Goal: Information Seeking & Learning: Learn about a topic

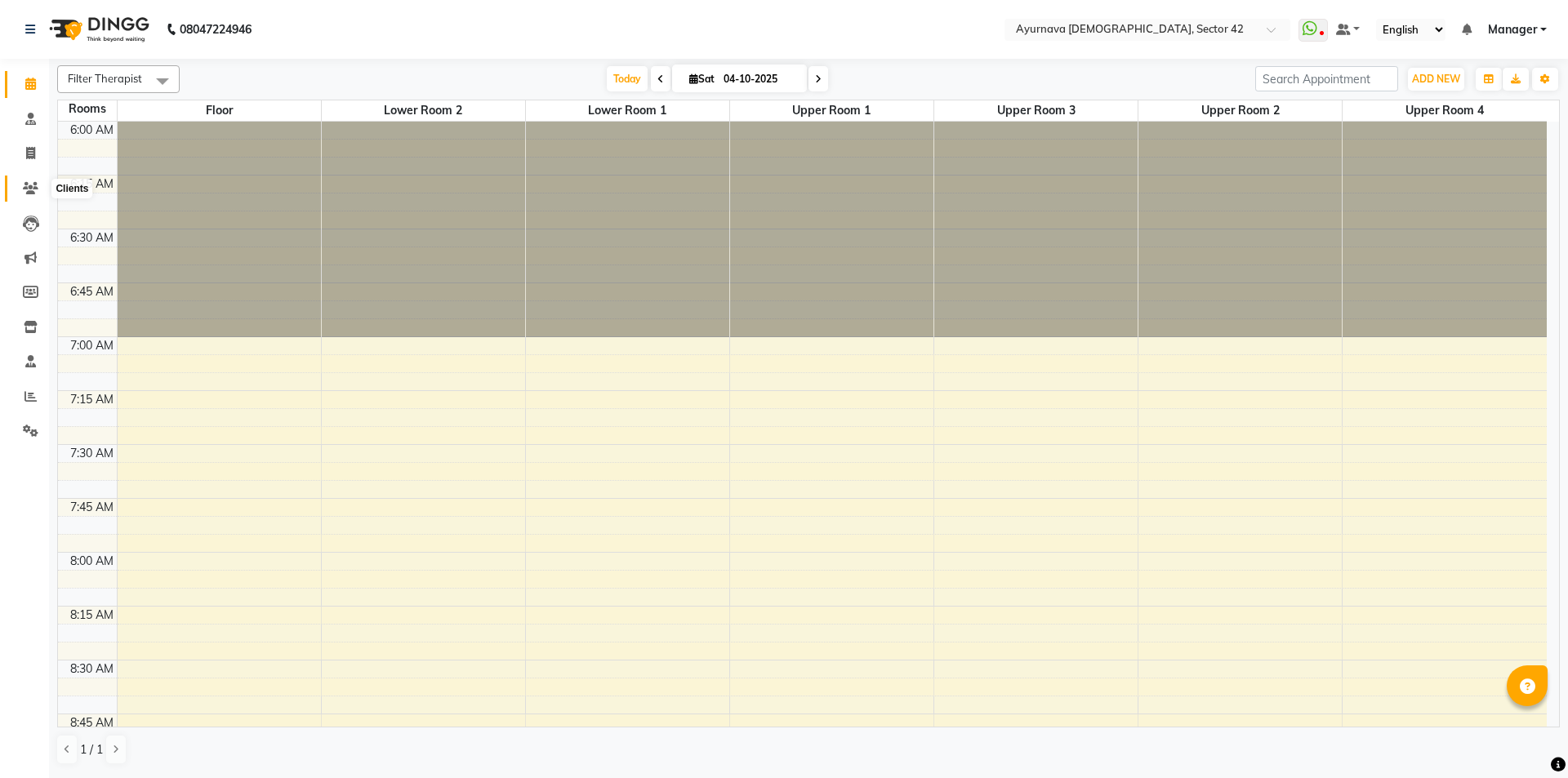
click at [24, 191] on icon at bounding box center [31, 188] width 15 height 13
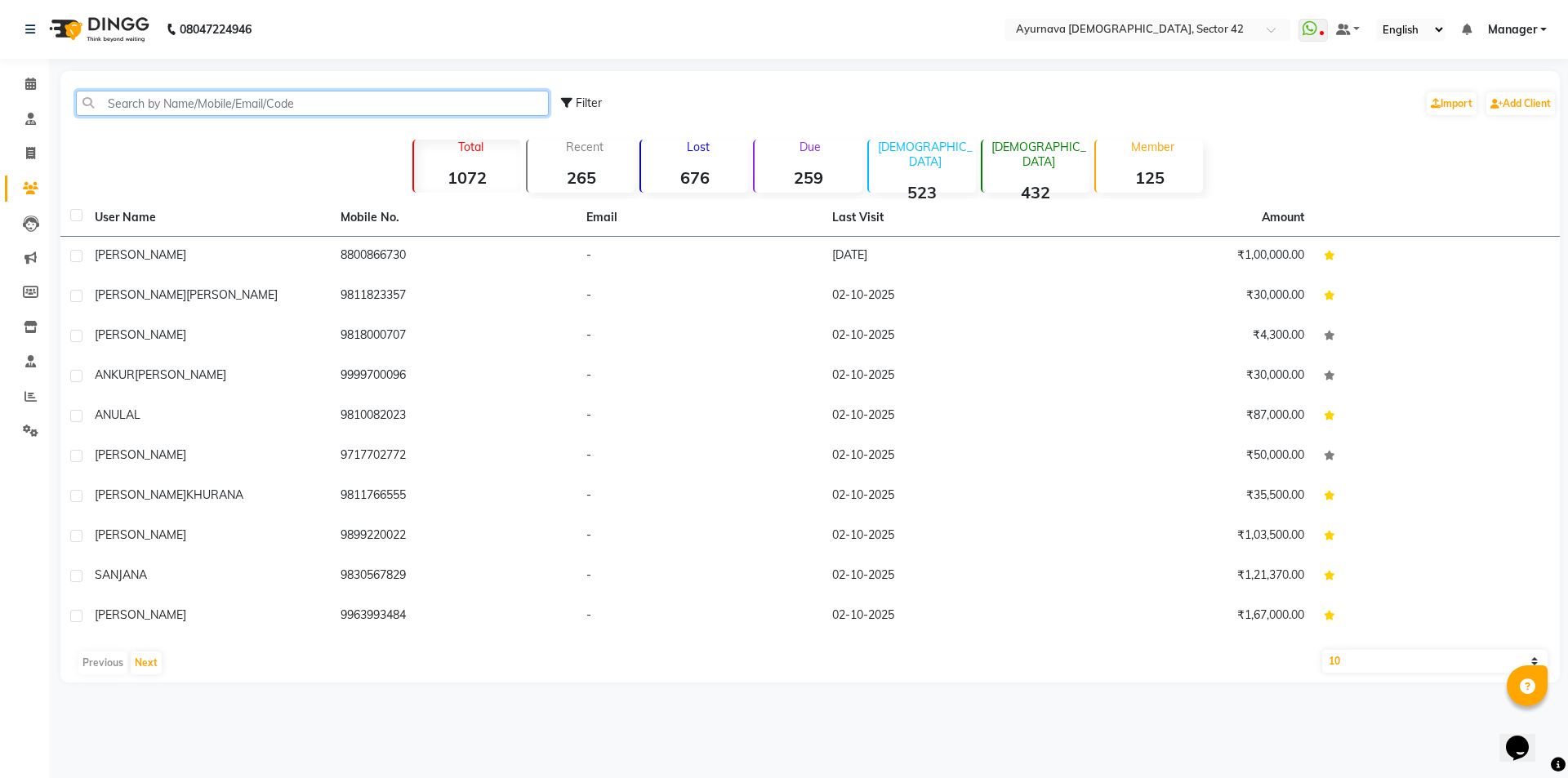
click at [261, 105] on input "text" at bounding box center [312, 104] width 473 height 25
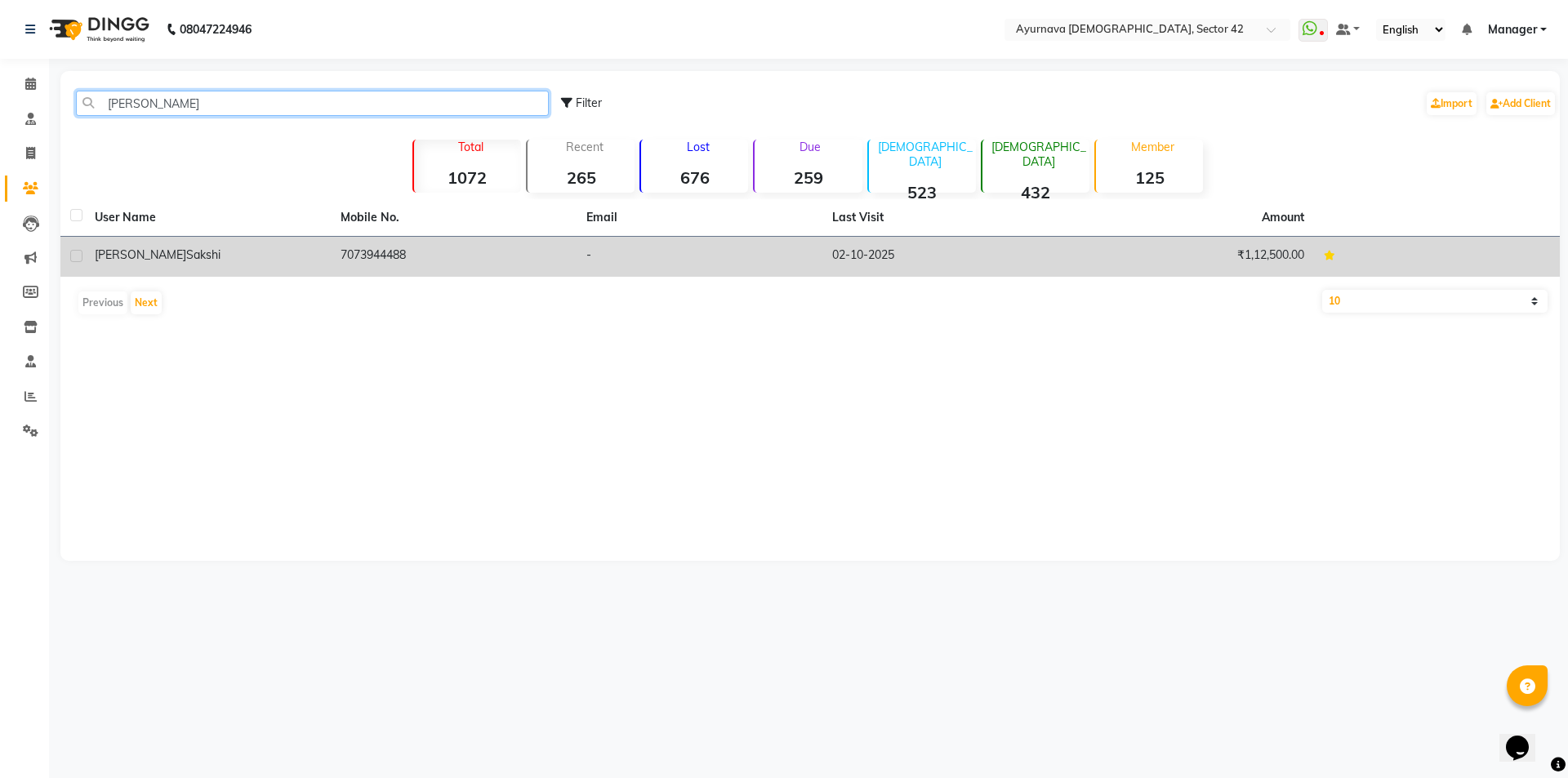
type input "[PERSON_NAME]"
click at [362, 268] on td "7073944488" at bounding box center [454, 256] width 246 height 40
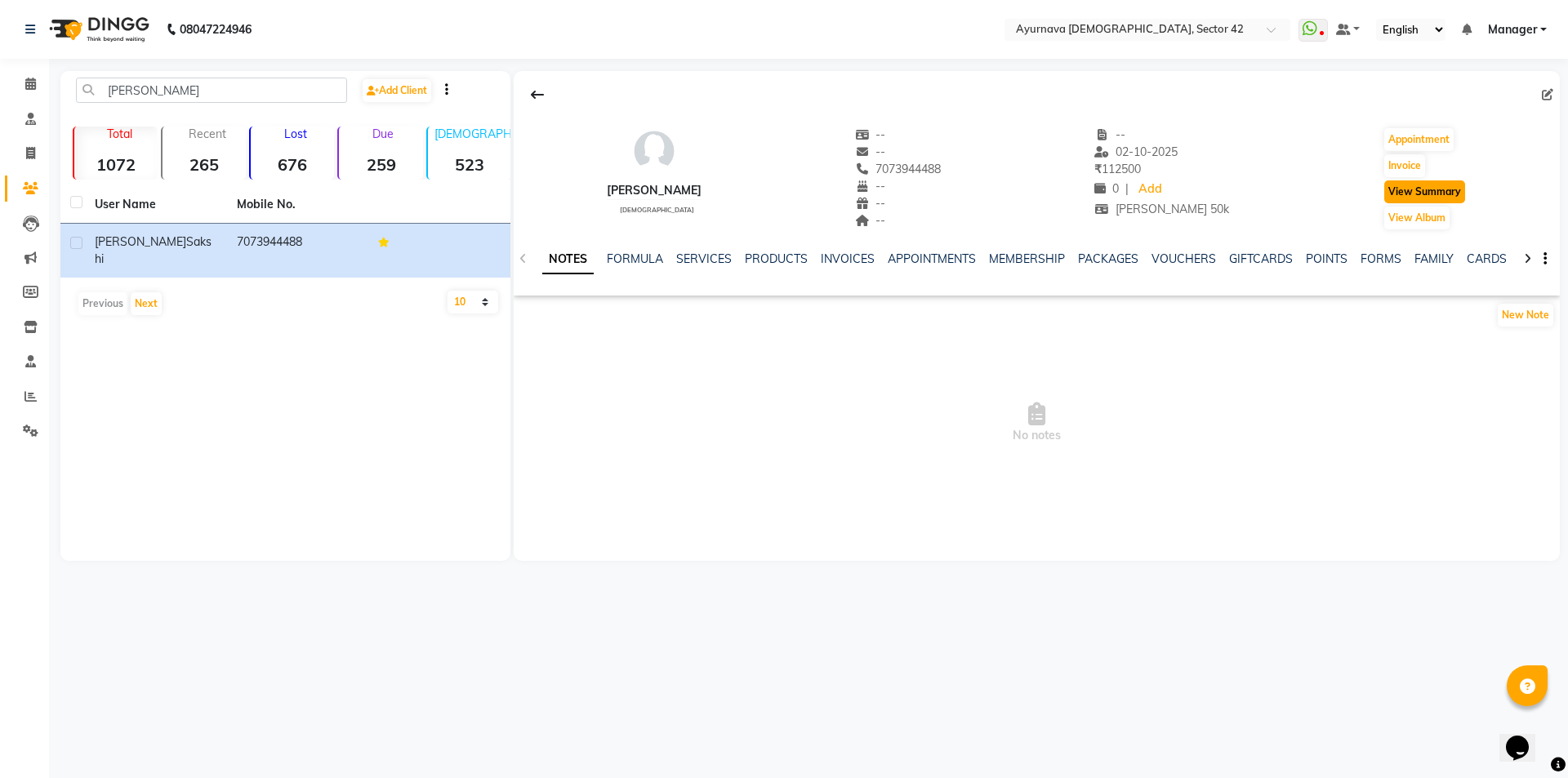
click at [1447, 189] on button "View Summary" at bounding box center [1425, 192] width 81 height 23
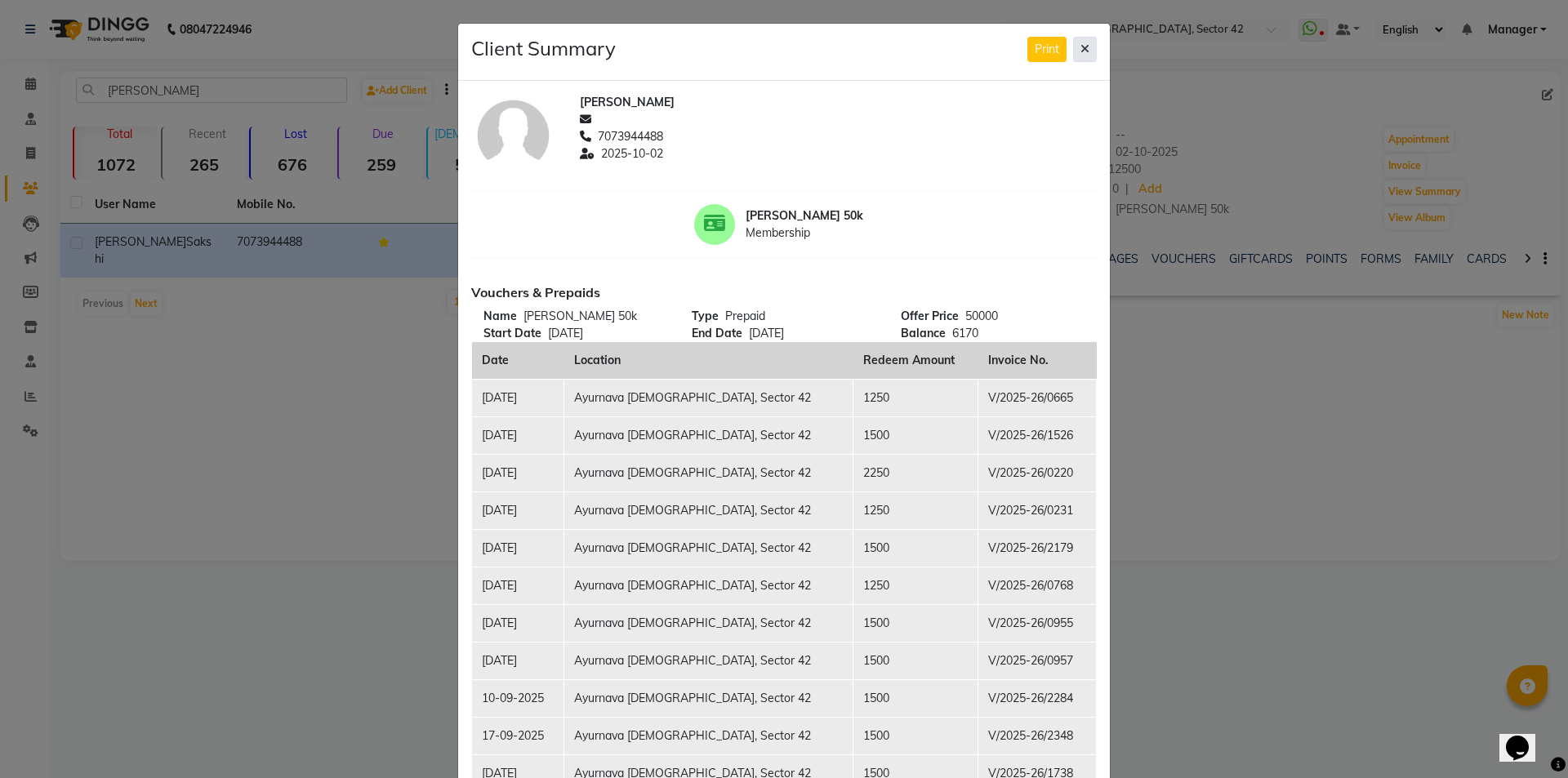
click at [1073, 55] on button at bounding box center [1085, 49] width 23 height 25
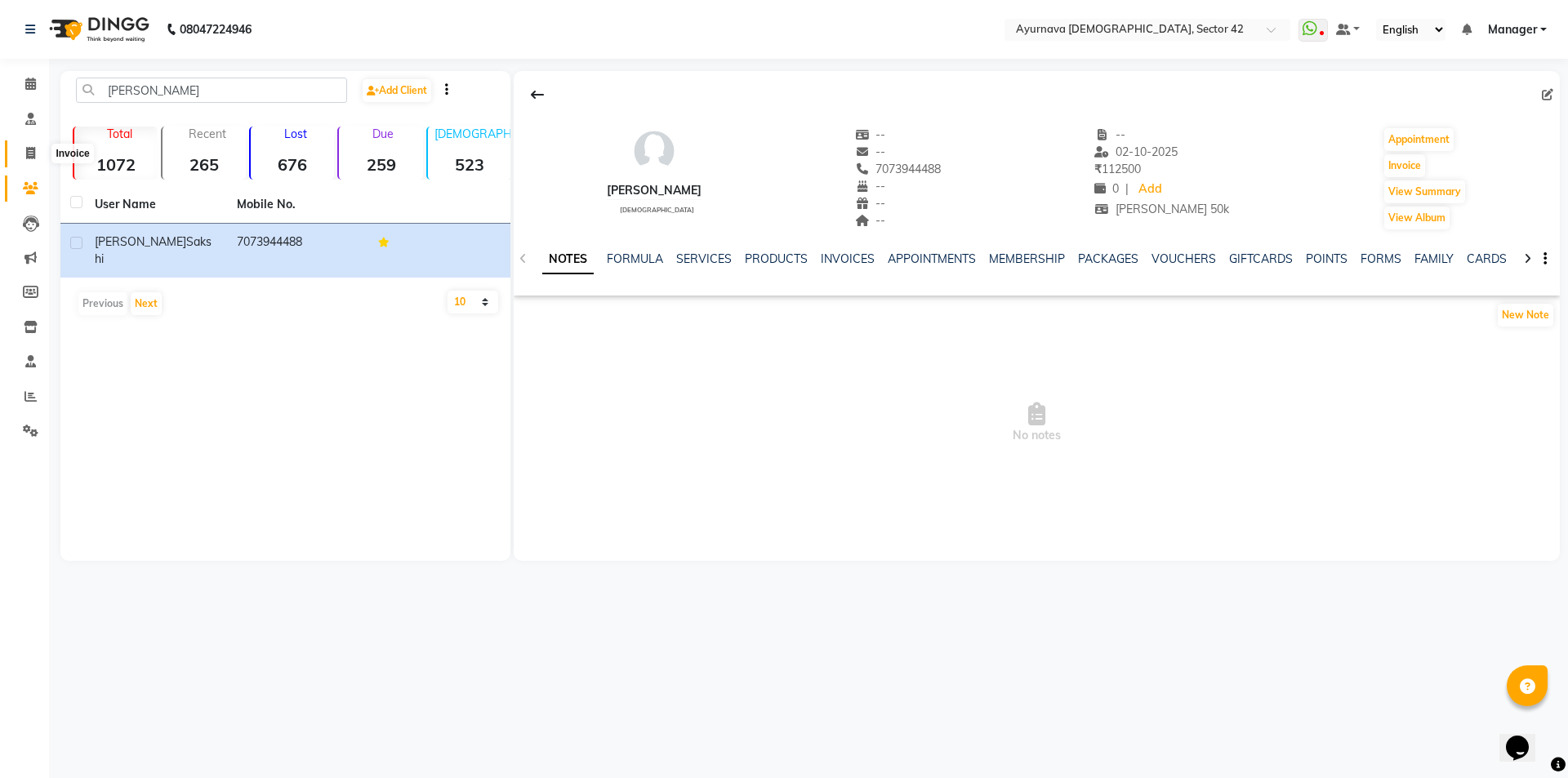
click at [28, 159] on icon at bounding box center [30, 153] width 9 height 13
select select "5575"
select select "service"
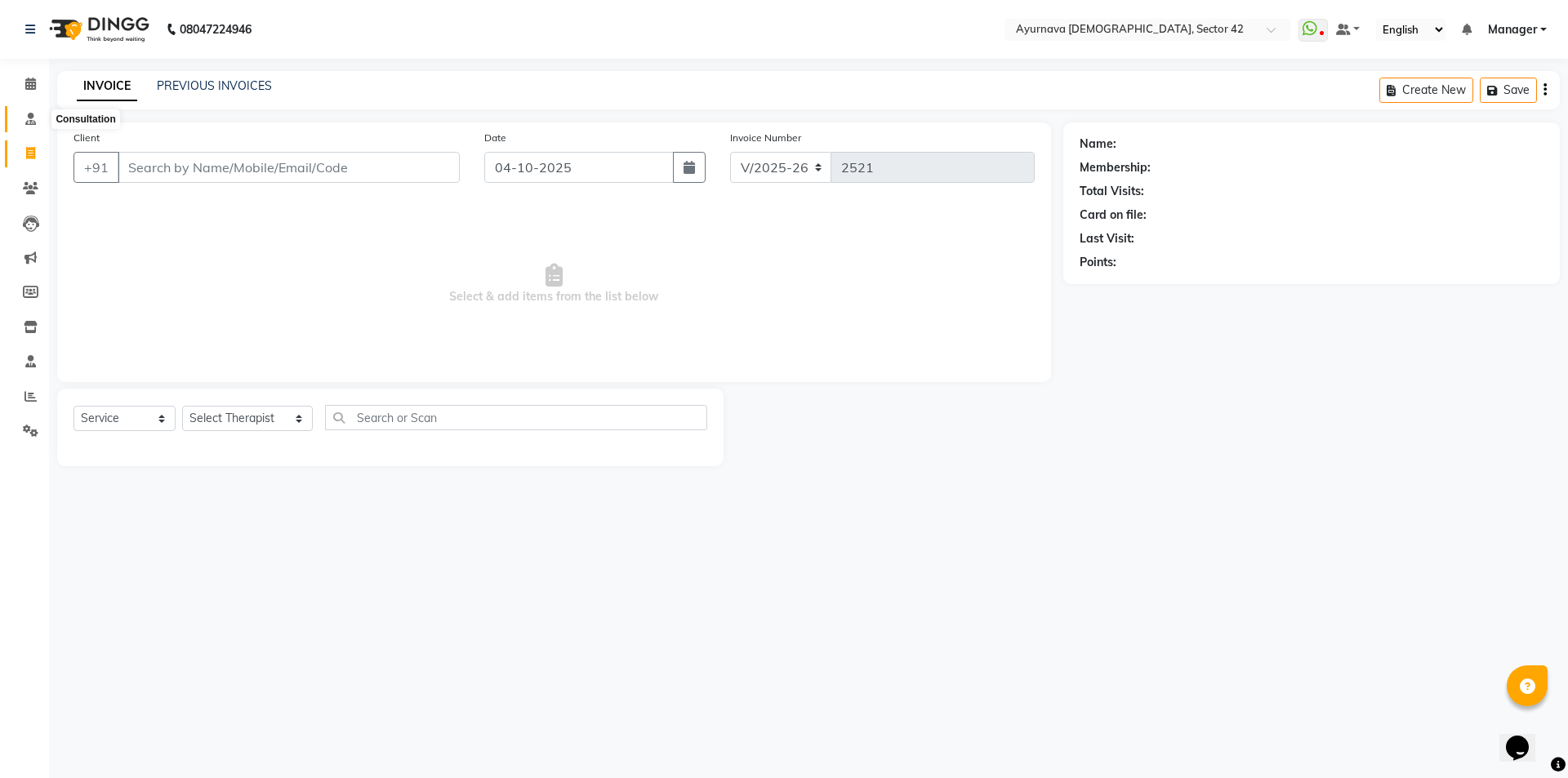
click at [31, 121] on icon at bounding box center [30, 118] width 11 height 13
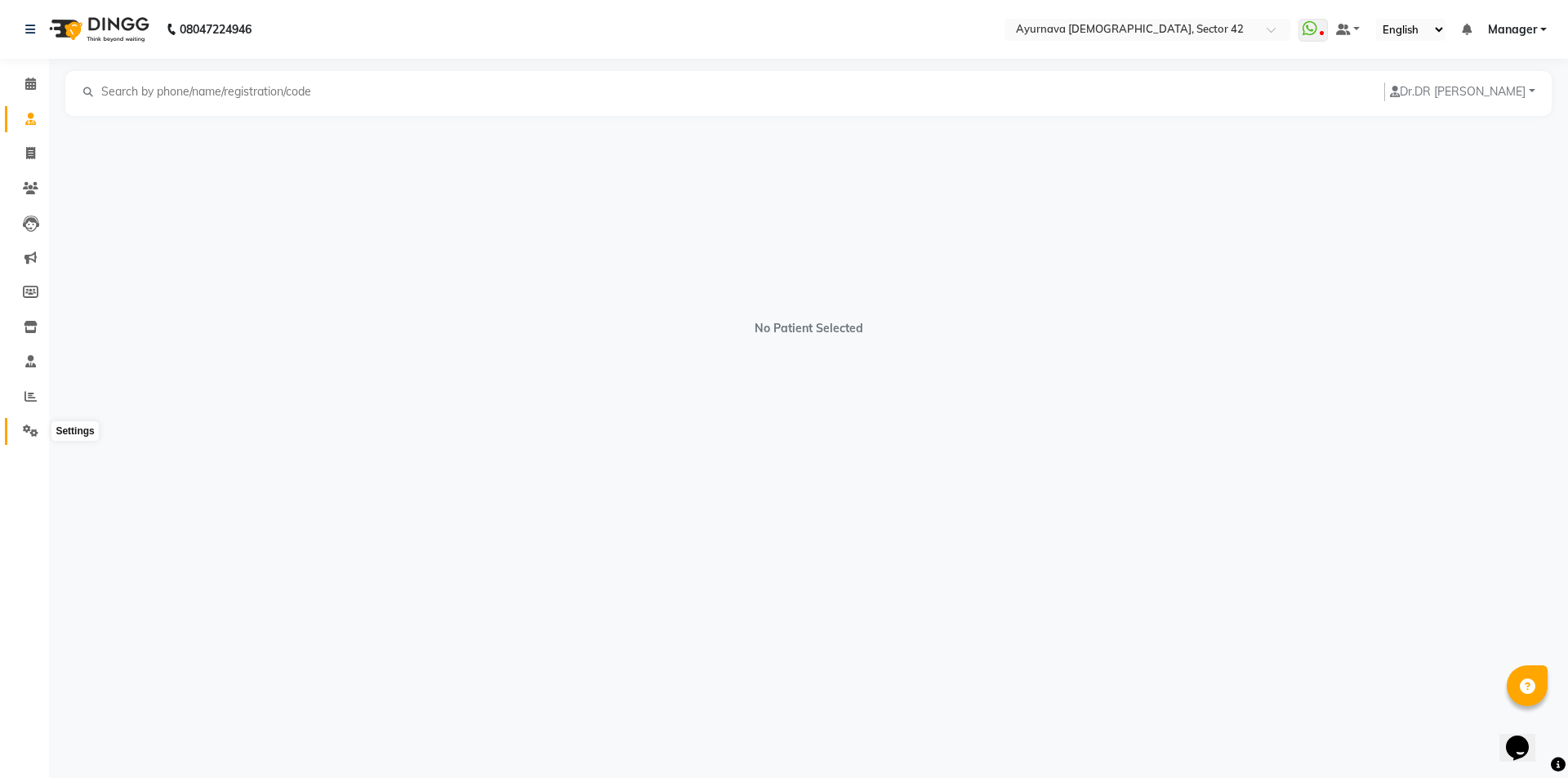
click at [34, 430] on icon at bounding box center [31, 431] width 15 height 13
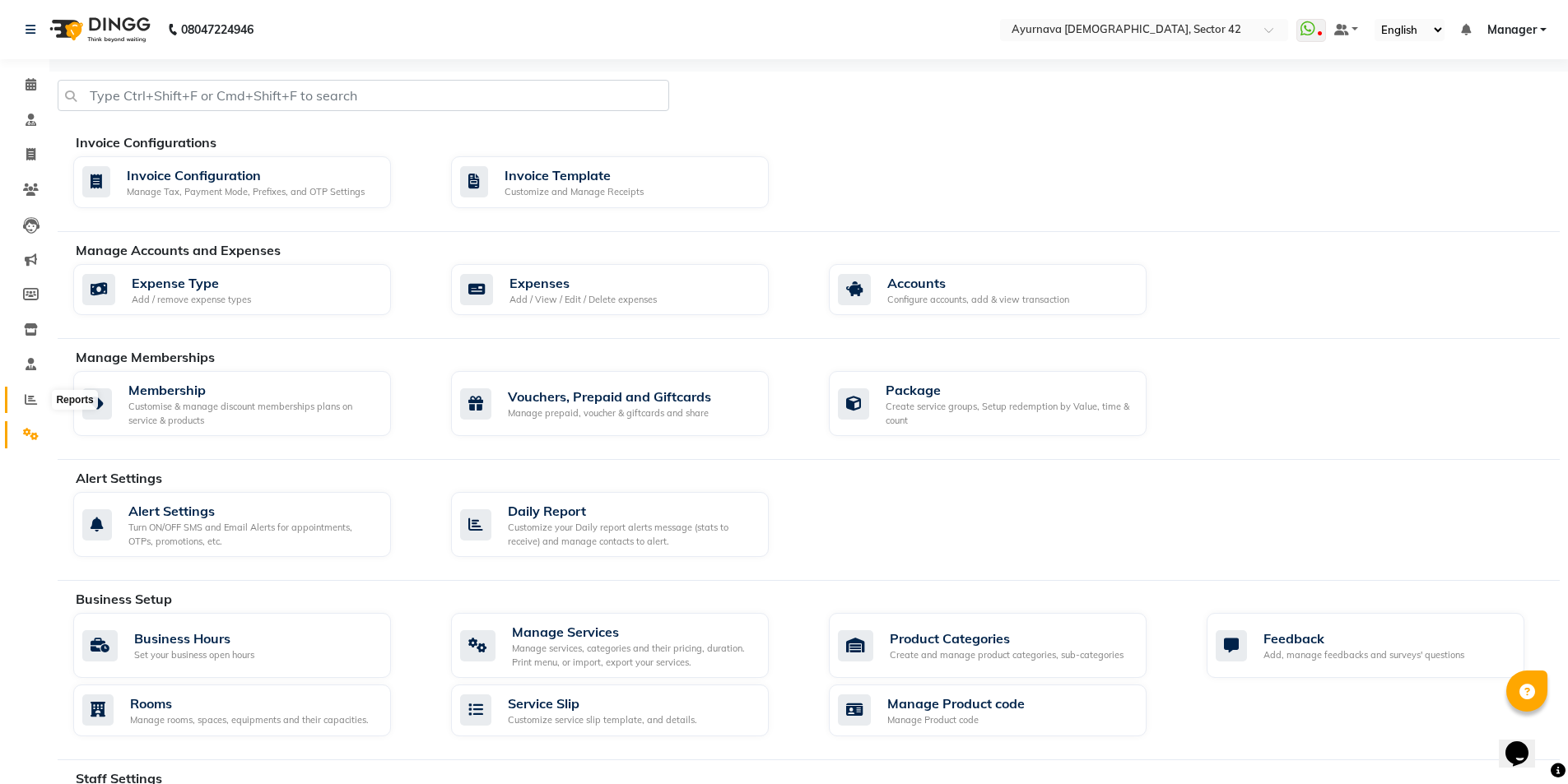
click at [29, 403] on icon at bounding box center [30, 399] width 13 height 13
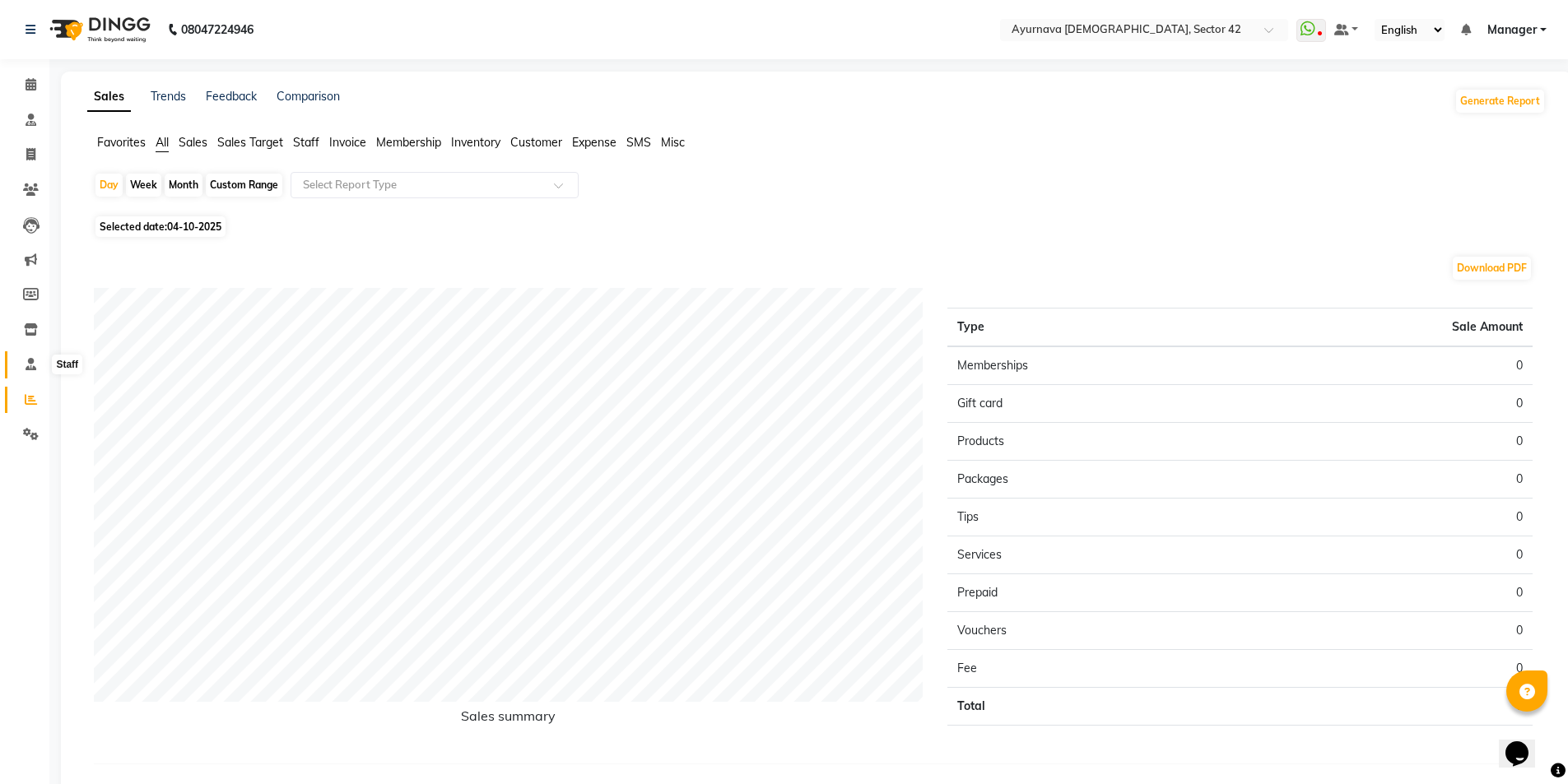
click at [28, 368] on icon at bounding box center [30, 364] width 11 height 13
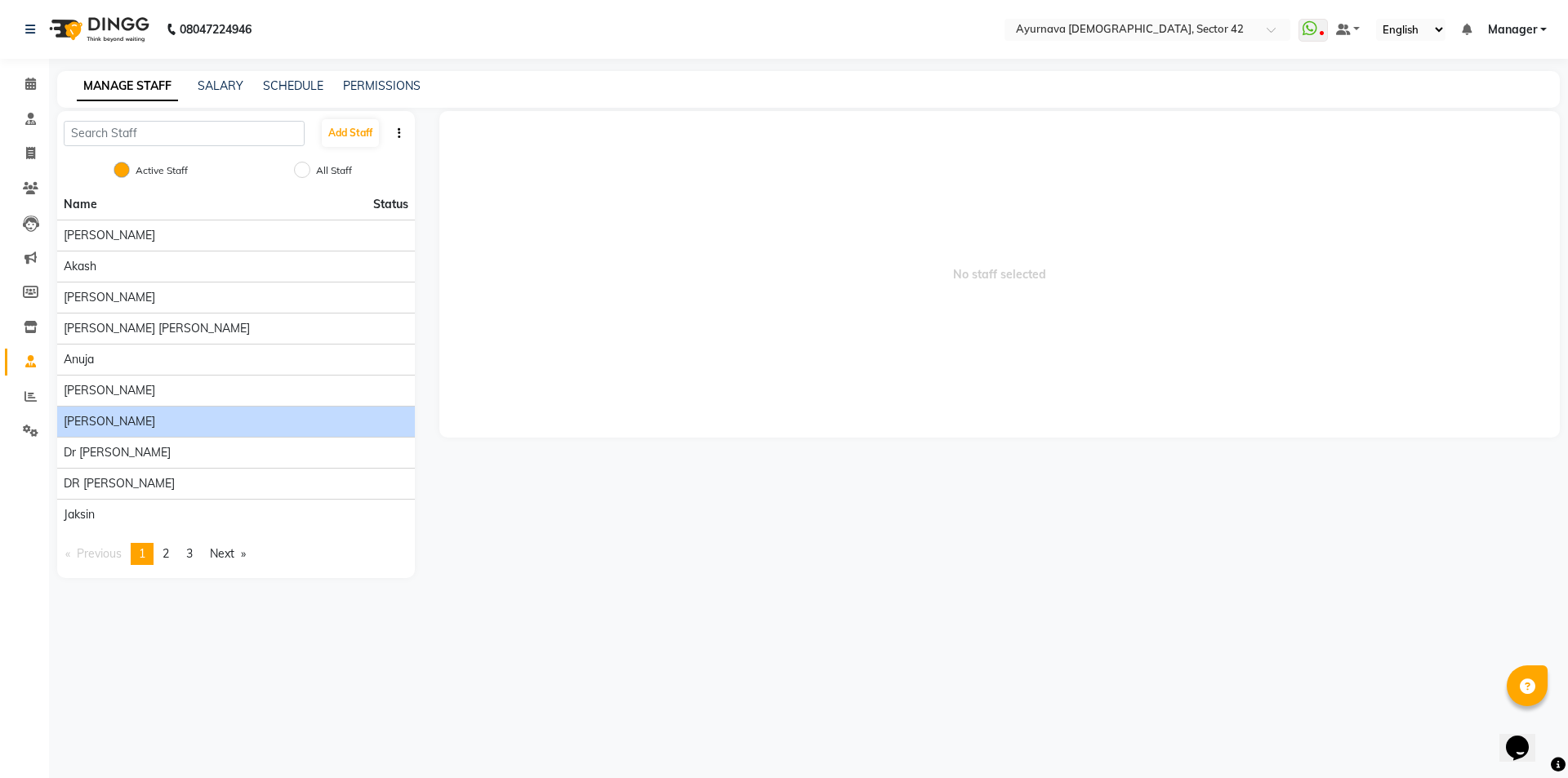
click at [168, 418] on div "[PERSON_NAME]" at bounding box center [236, 422] width 345 height 17
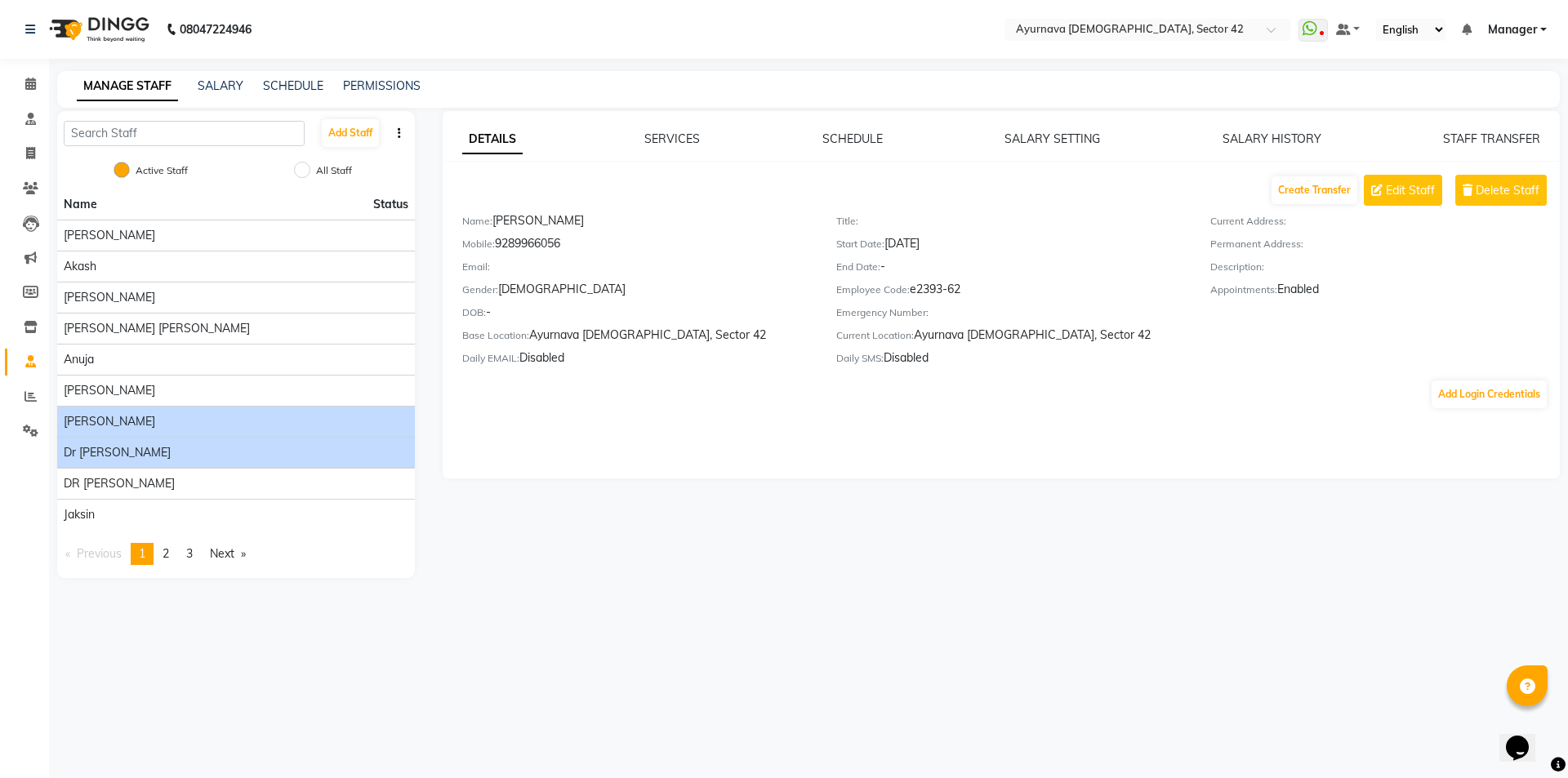
click at [105, 456] on span "Dr [PERSON_NAME]" at bounding box center [117, 453] width 107 height 17
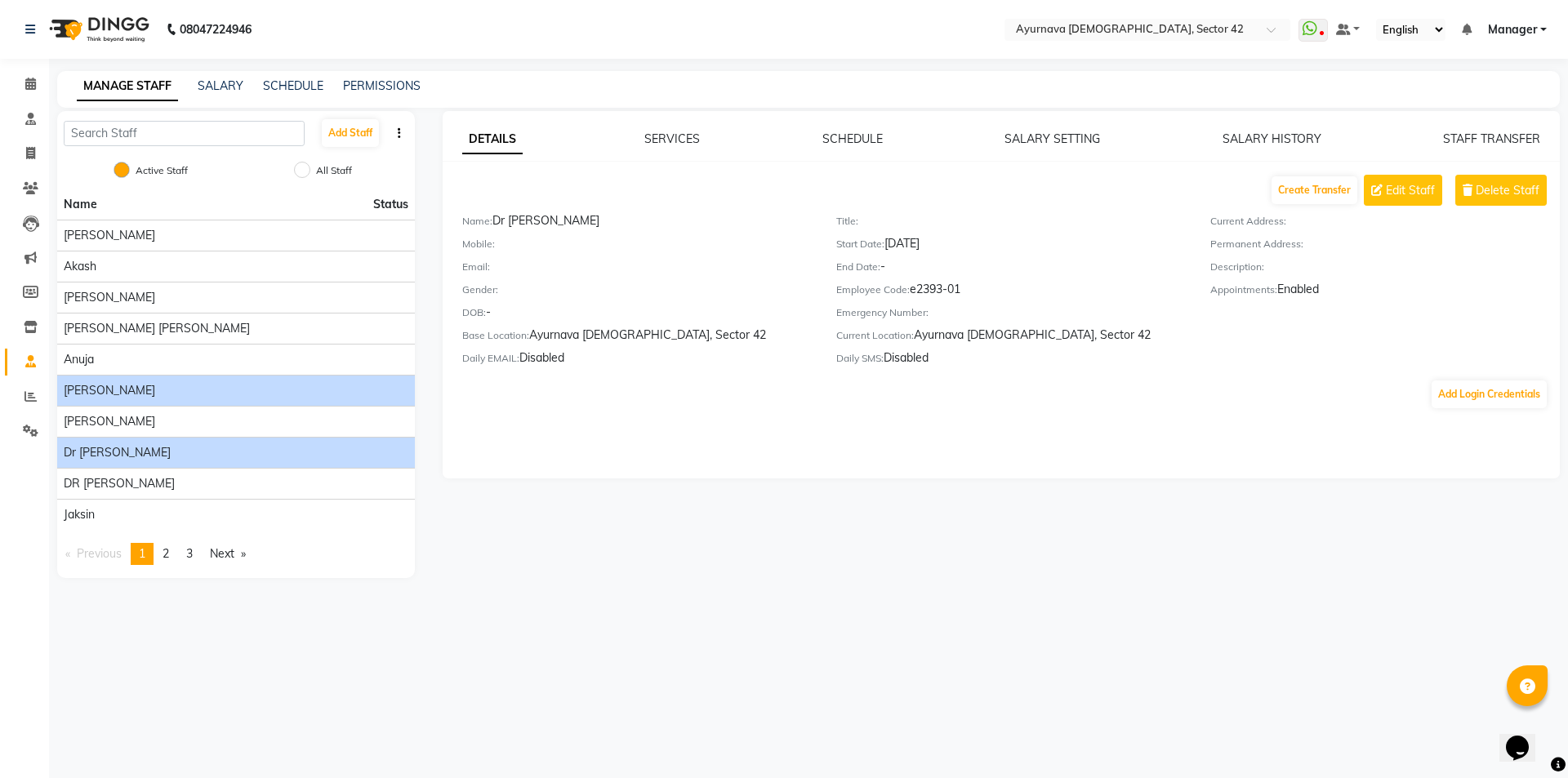
click at [151, 383] on div "[PERSON_NAME]" at bounding box center [236, 391] width 345 height 17
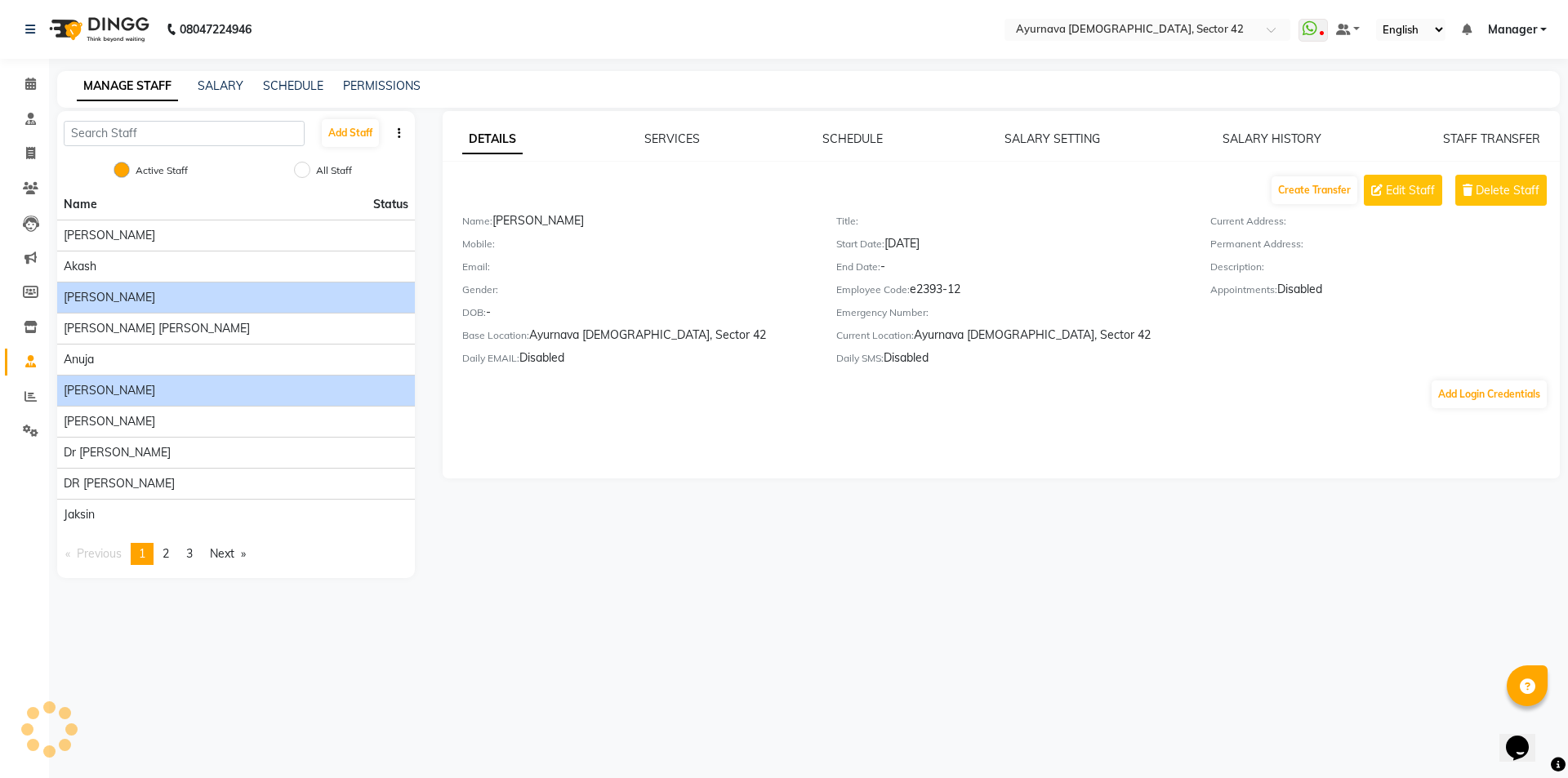
click at [121, 282] on li "[PERSON_NAME]" at bounding box center [236, 297] width 358 height 31
click at [118, 298] on div "[PERSON_NAME]" at bounding box center [236, 298] width 345 height 17
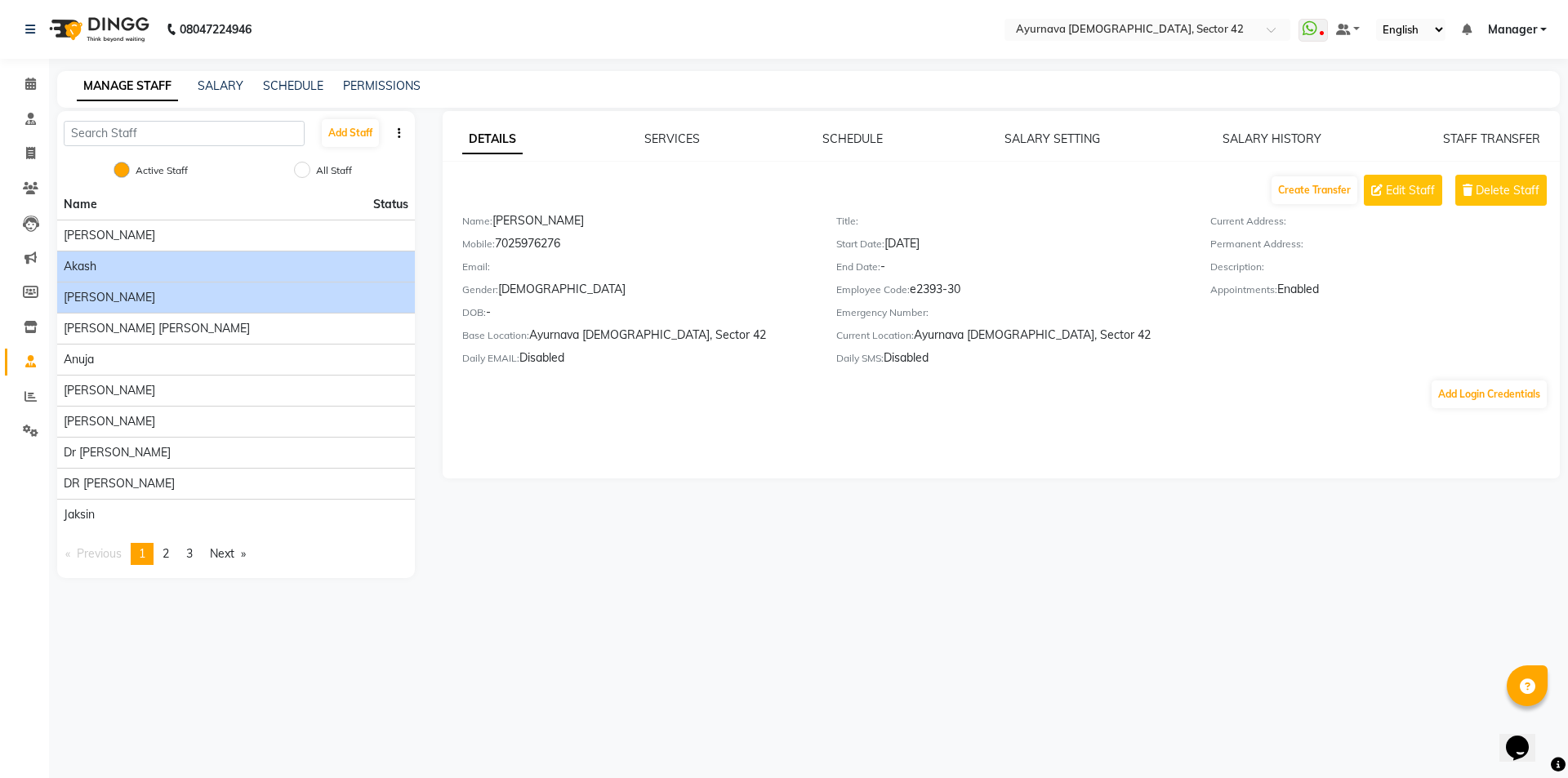
click at [112, 264] on div "akash" at bounding box center [236, 267] width 345 height 17
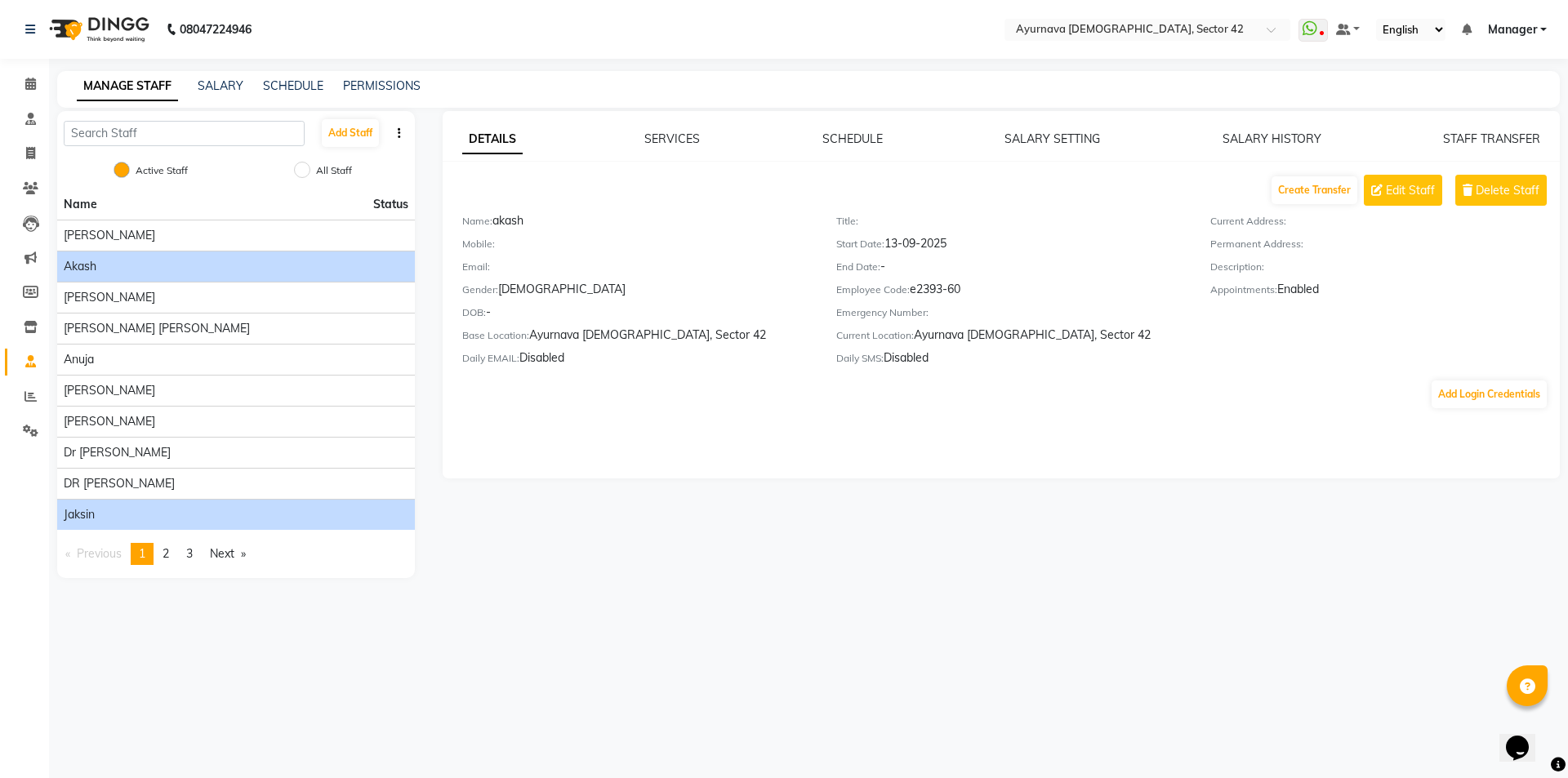
click at [107, 500] on li "Jaksin" at bounding box center [236, 515] width 358 height 31
click at [105, 519] on div "Jaksin" at bounding box center [236, 515] width 345 height 17
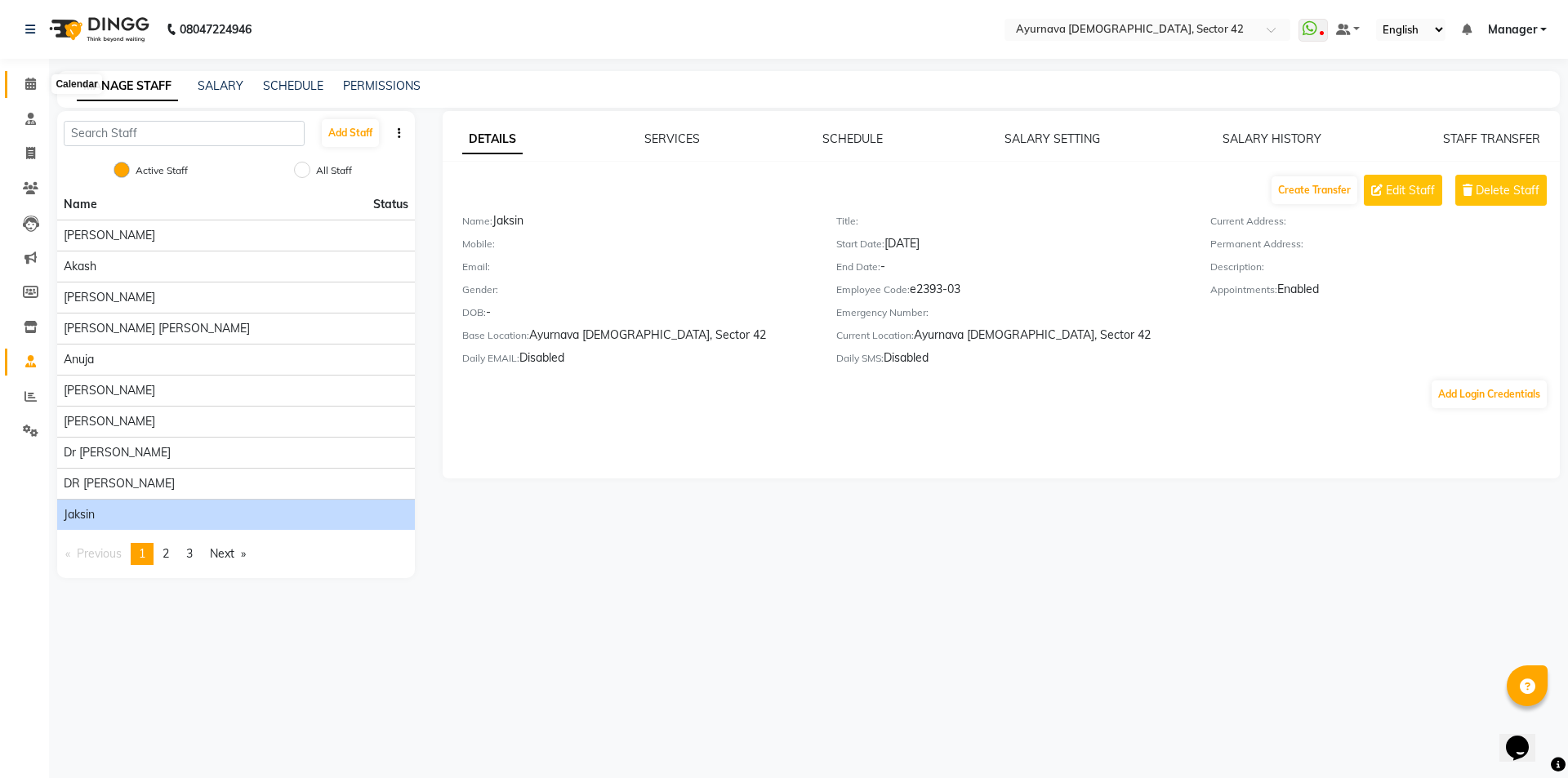
click at [19, 90] on span at bounding box center [31, 84] width 29 height 18
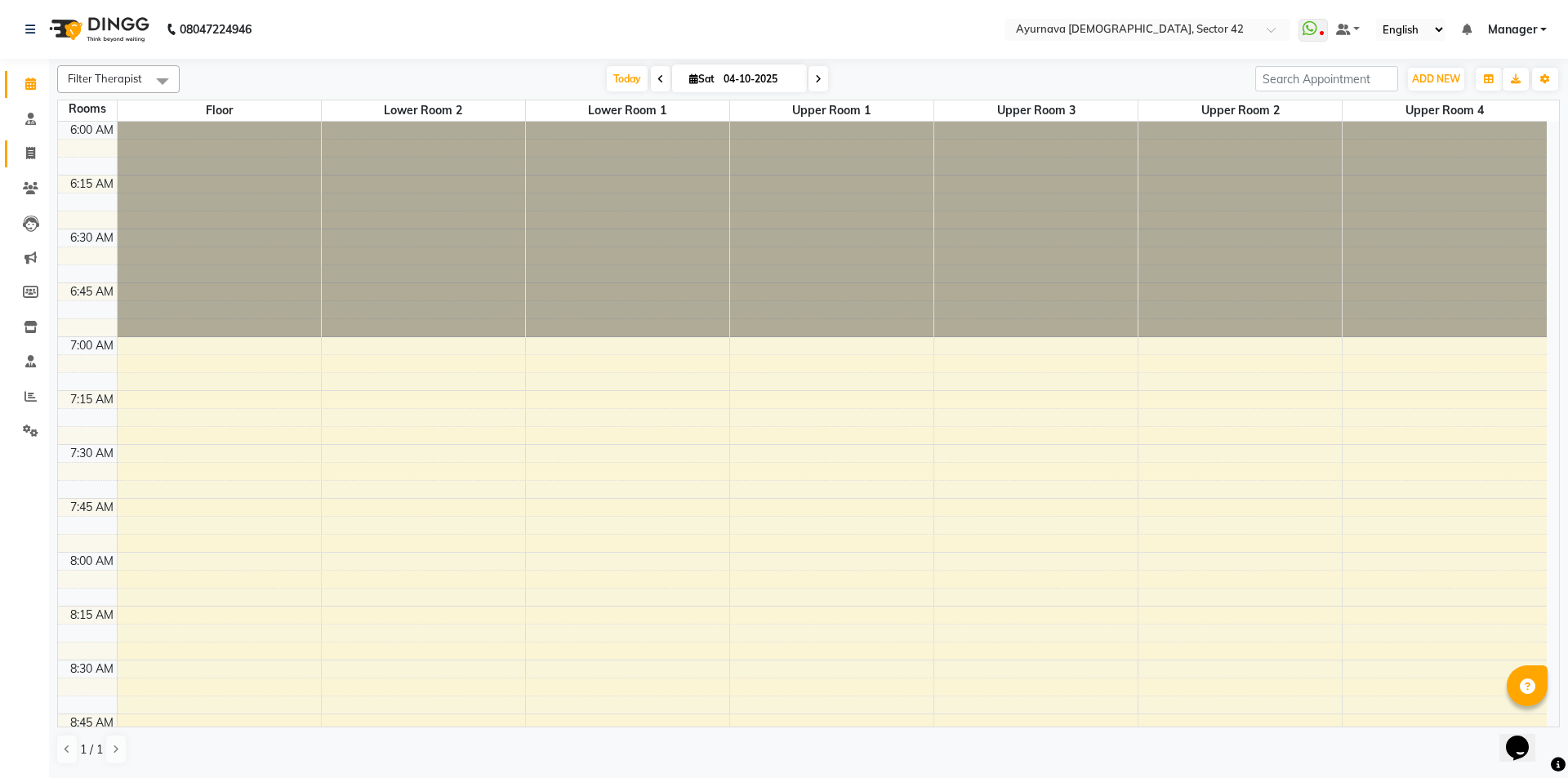
click at [29, 160] on span at bounding box center [31, 153] width 29 height 18
select select "5575"
select select "service"
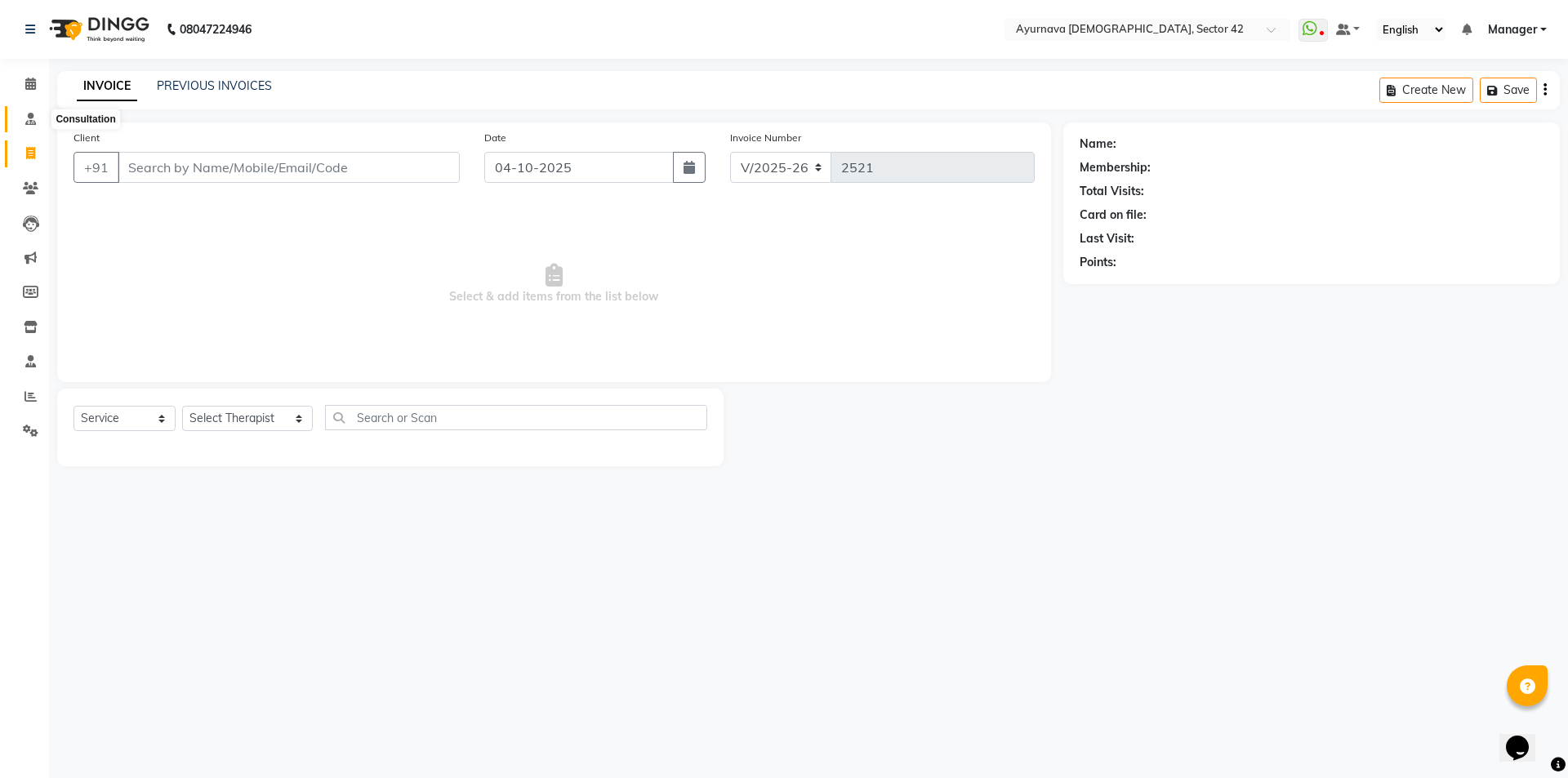
click at [30, 123] on icon at bounding box center [30, 118] width 11 height 13
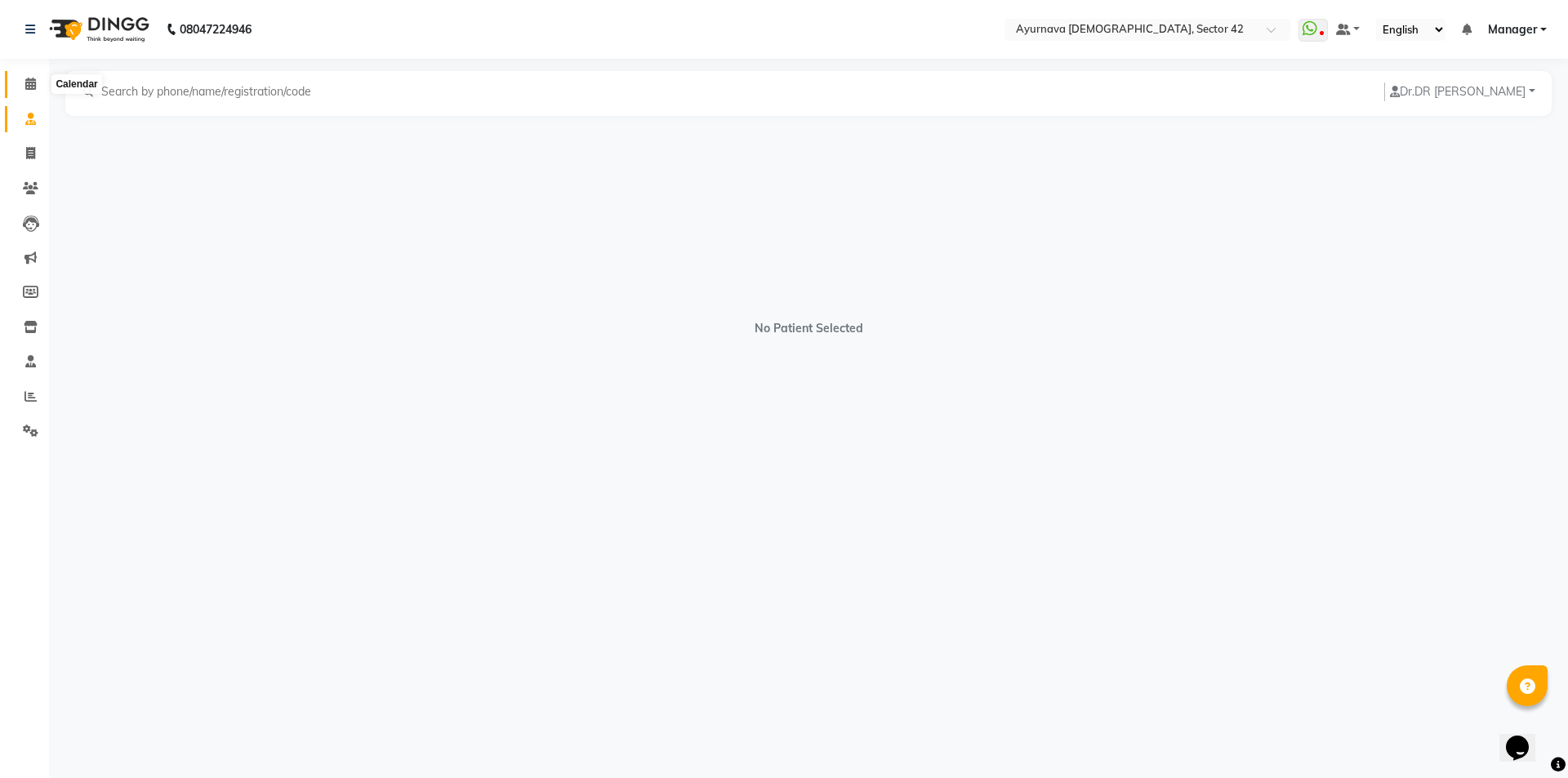
click at [30, 88] on icon at bounding box center [30, 83] width 11 height 13
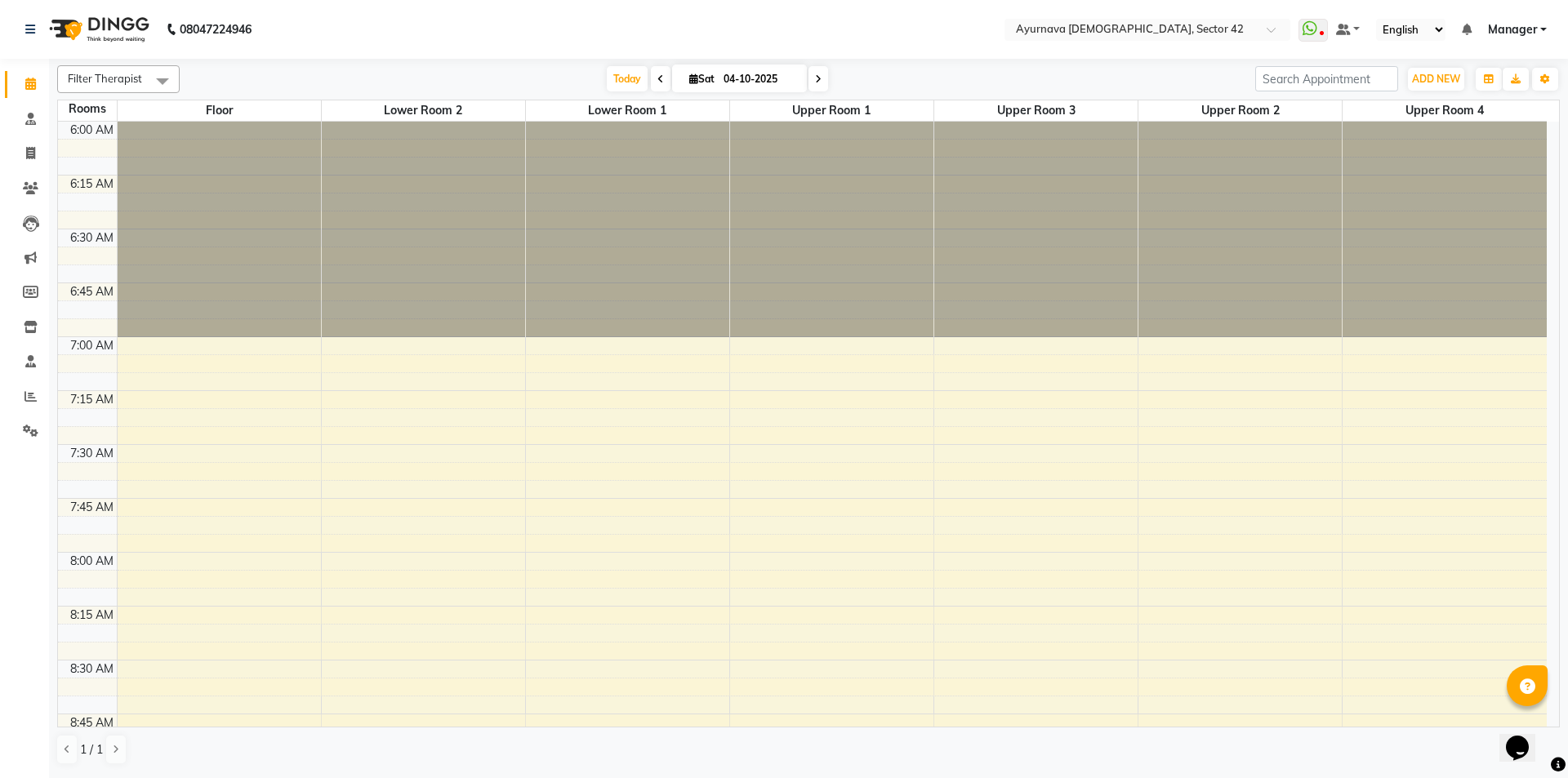
click at [814, 86] on span at bounding box center [818, 78] width 19 height 25
type input "05-10-2025"
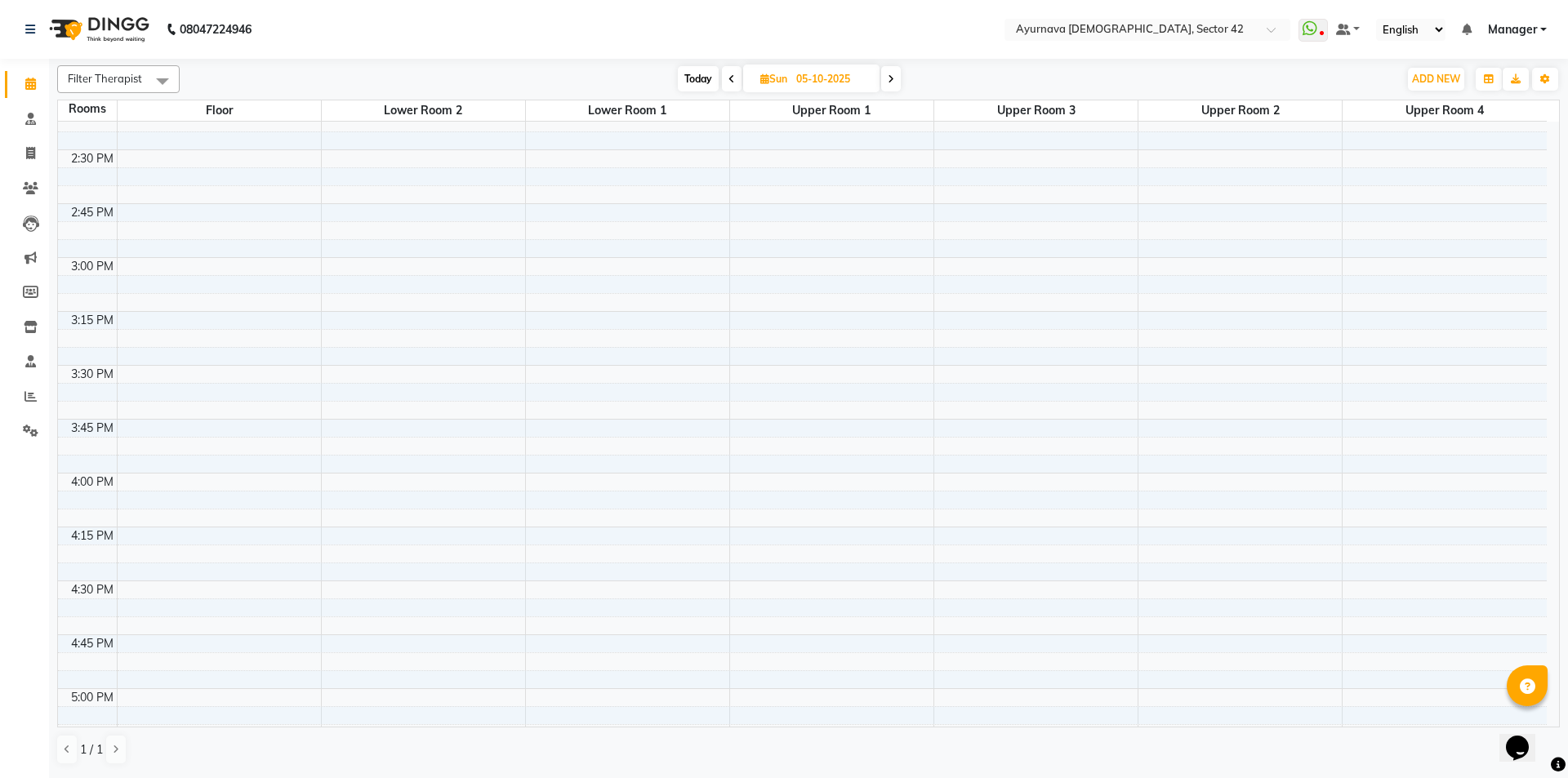
scroll to position [1644, 0]
click at [156, 215] on div "6:00 AM 6:15 AM 6:30 AM 6:45 AM 7:00 AM 7:15 AM 7:30 AM 7:45 AM 8:00 AM 8:15 AM…" at bounding box center [802, 94] width 1489 height 3233
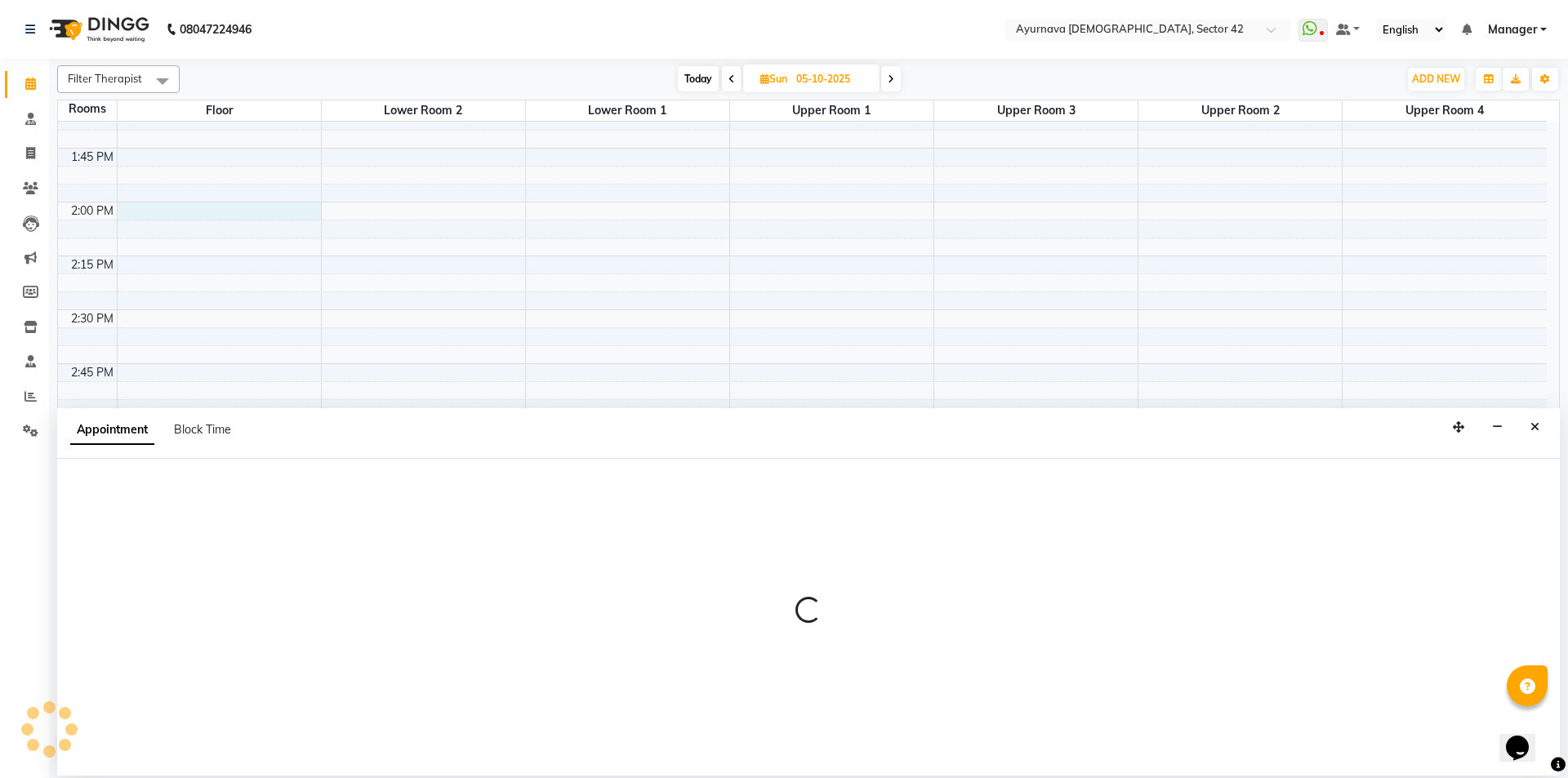
select select "840"
select select "tentative"
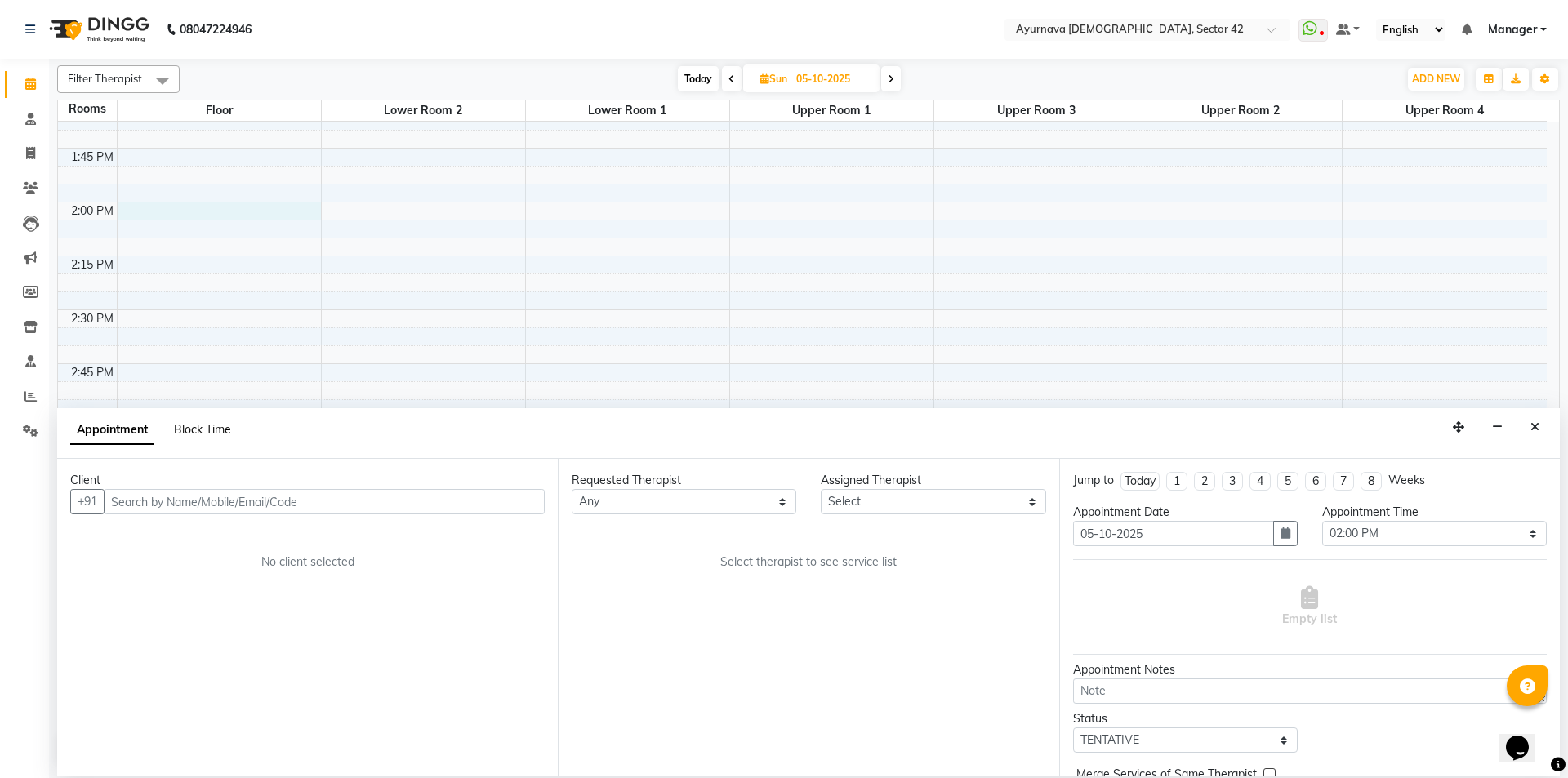
click at [195, 434] on span "Block Time" at bounding box center [202, 429] width 57 height 15
select select "840"
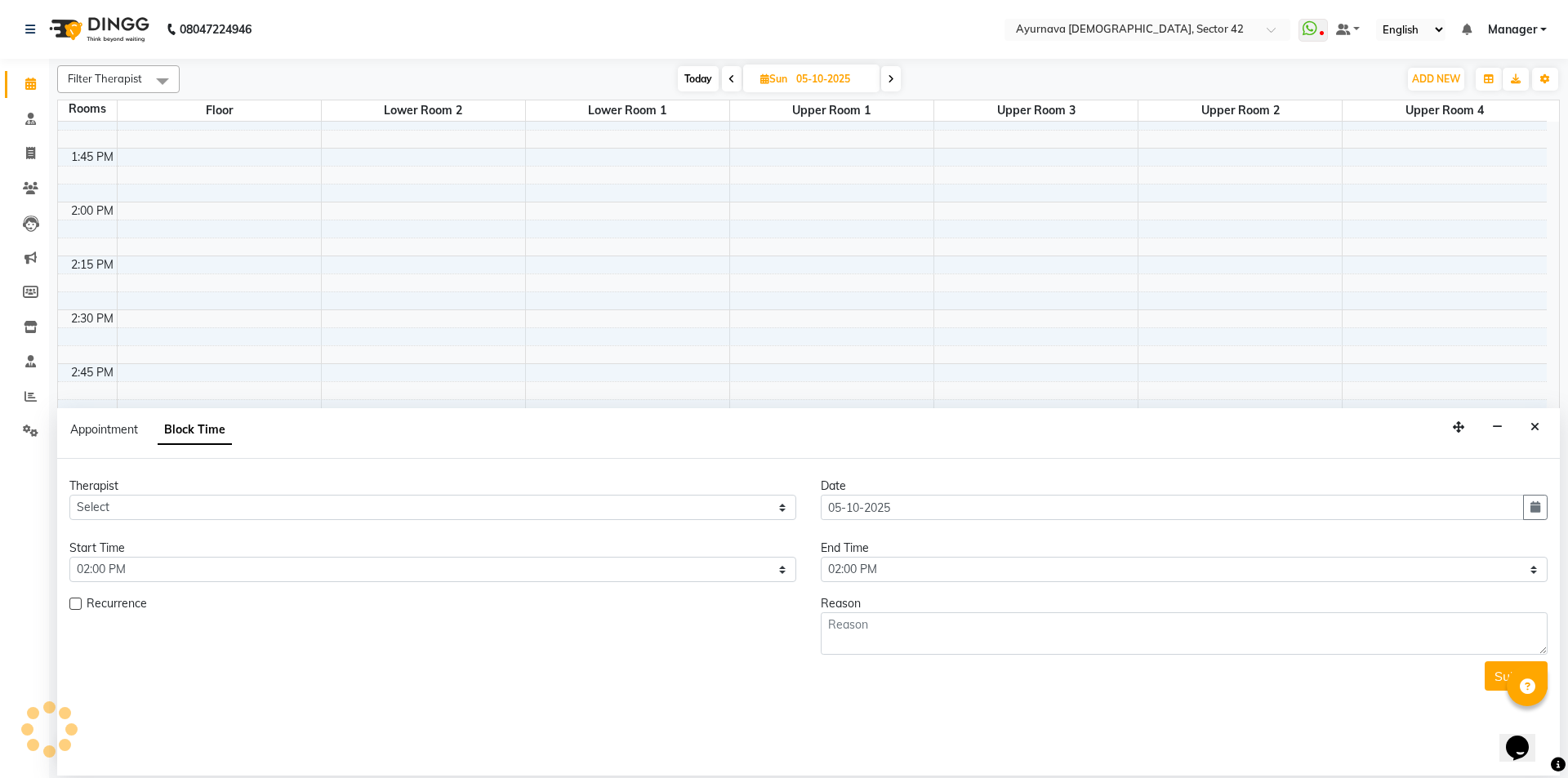
scroll to position [1725, 0]
click at [115, 432] on span "Appointment" at bounding box center [105, 429] width 68 height 15
select select "tentative"
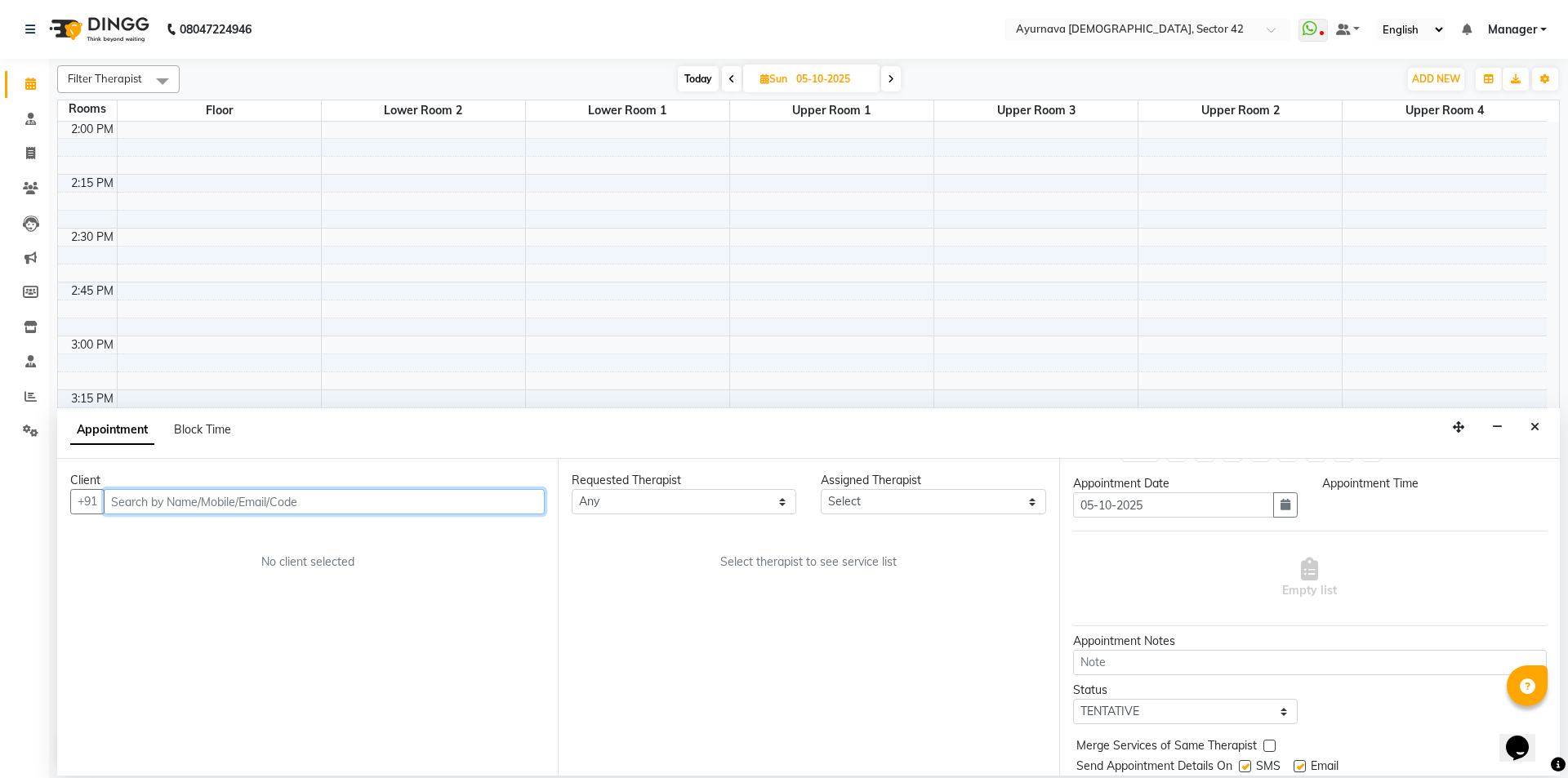
scroll to position [0, 0]
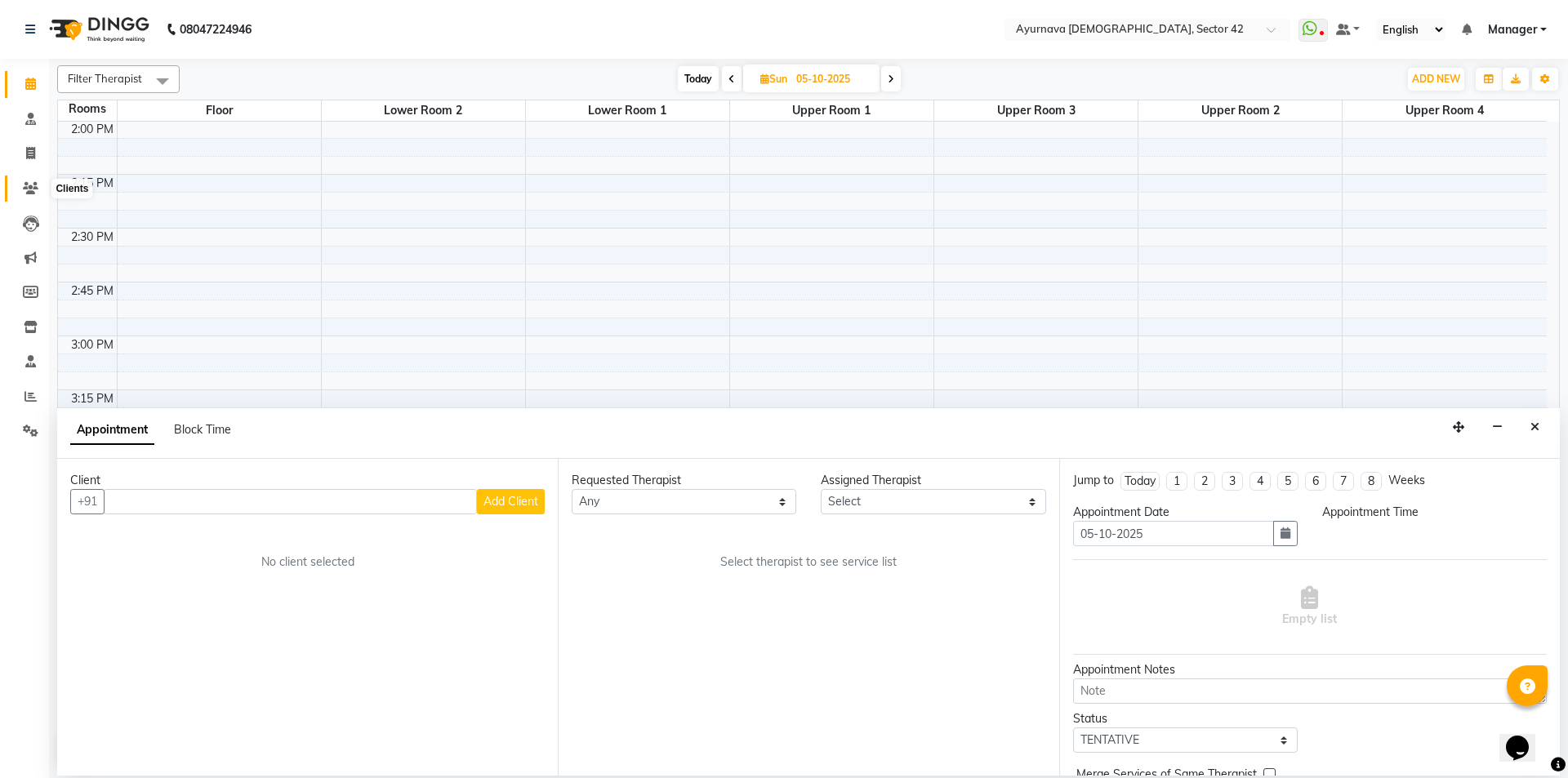
click at [29, 185] on icon at bounding box center [31, 188] width 15 height 13
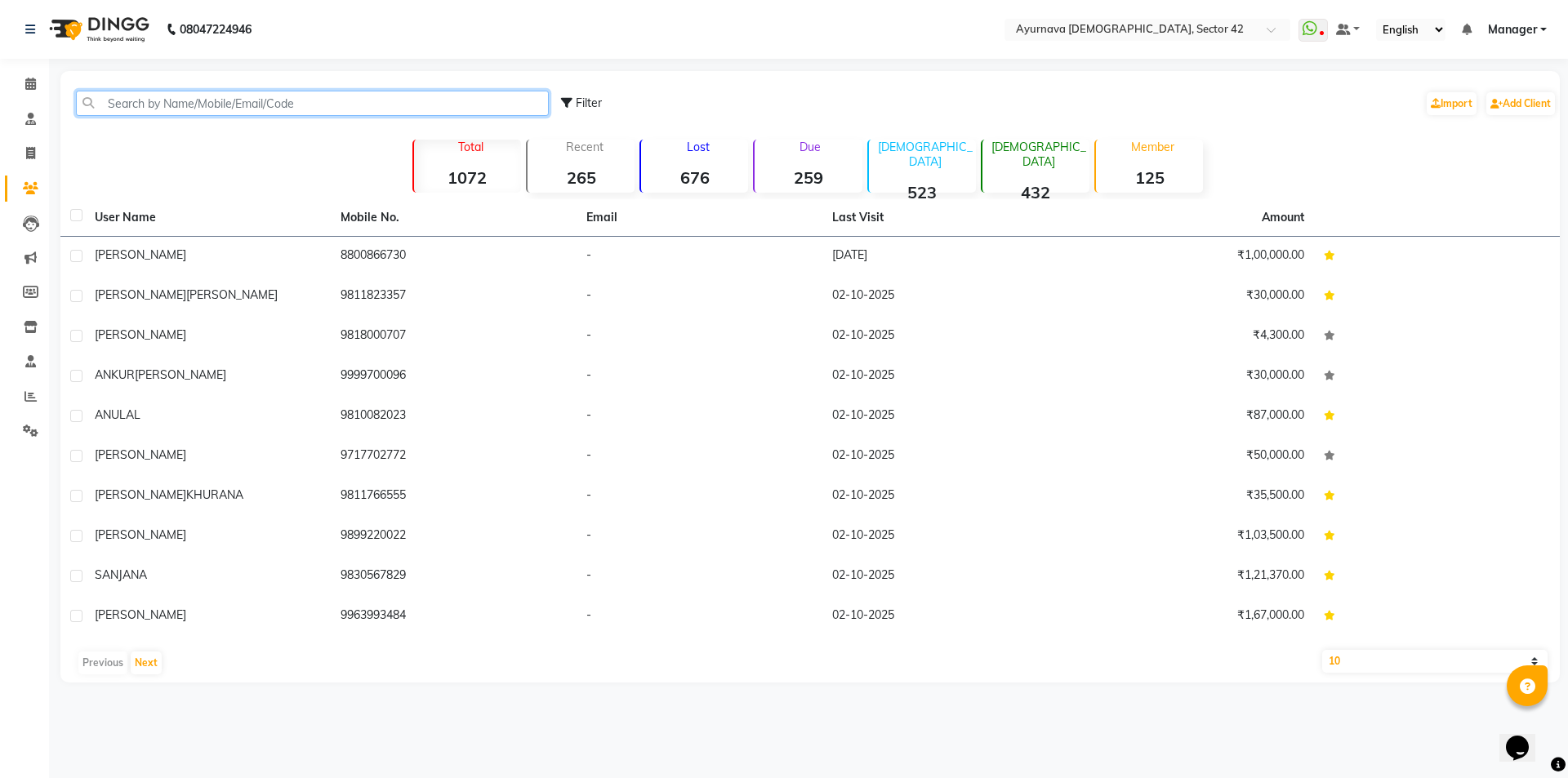
click at [184, 108] on input "text" at bounding box center [312, 104] width 473 height 25
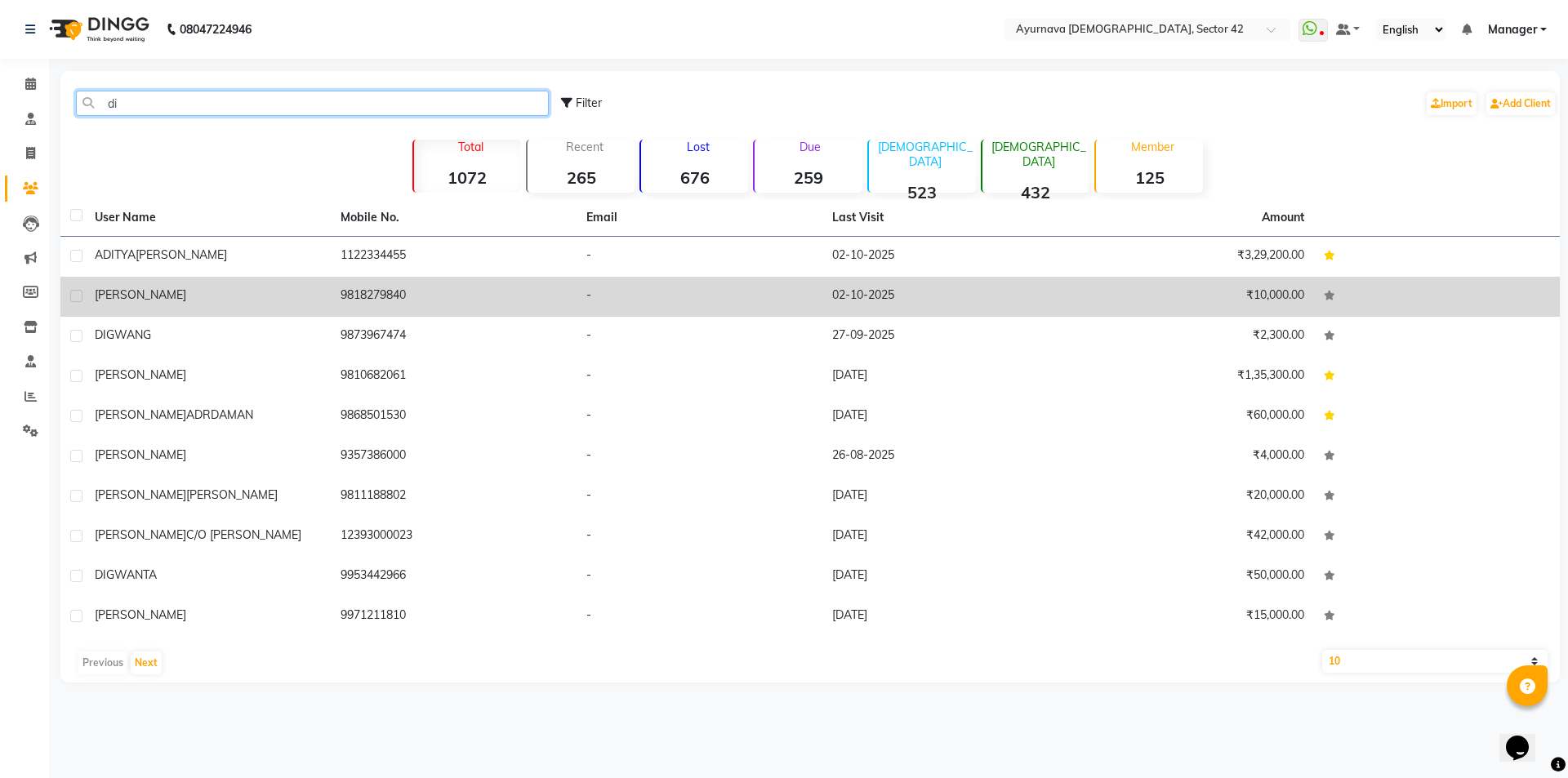
type input "di"
click at [139, 290] on span "[PERSON_NAME]" at bounding box center [140, 294] width 92 height 15
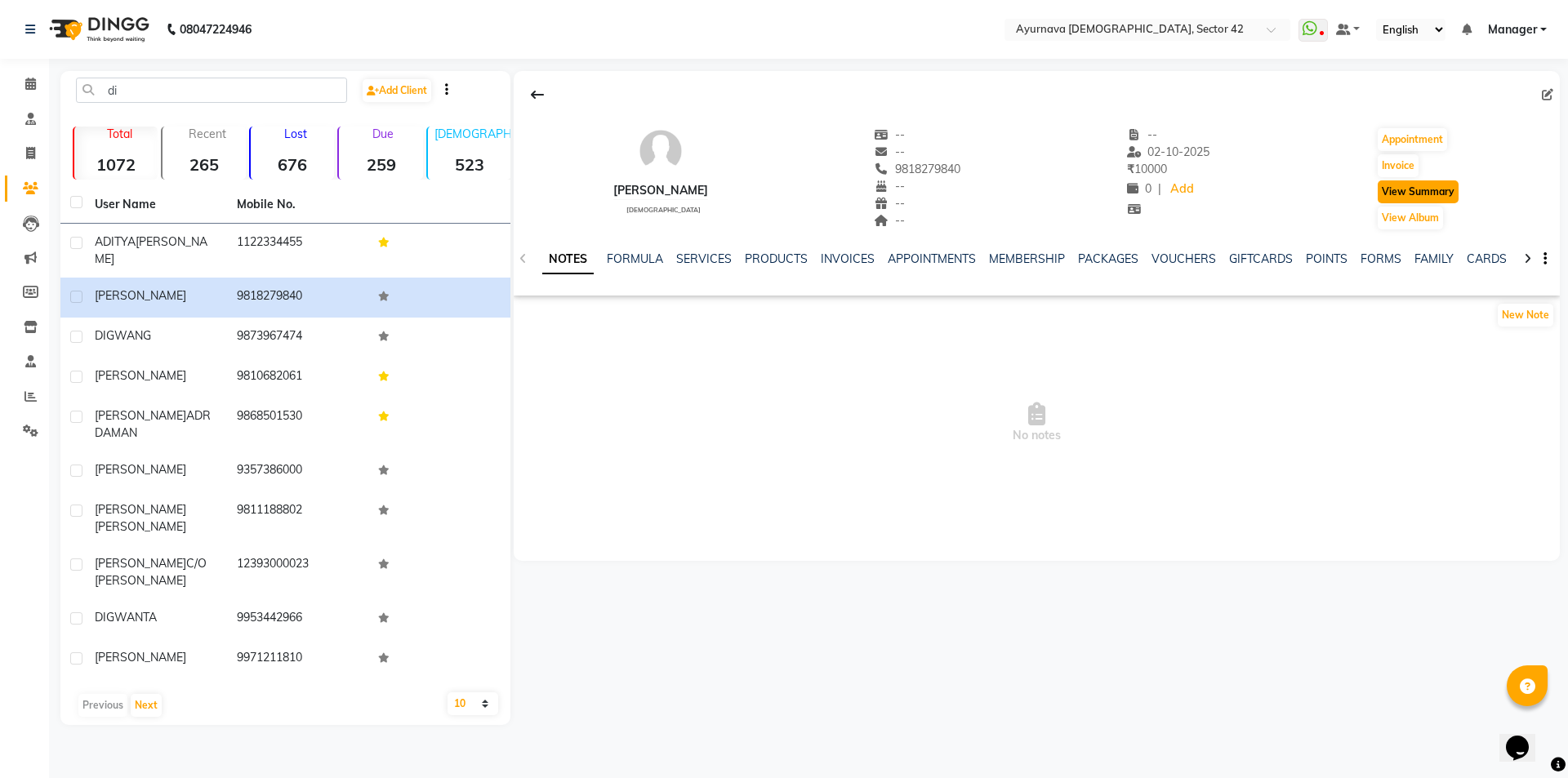
click at [1431, 186] on button "View Summary" at bounding box center [1419, 192] width 81 height 23
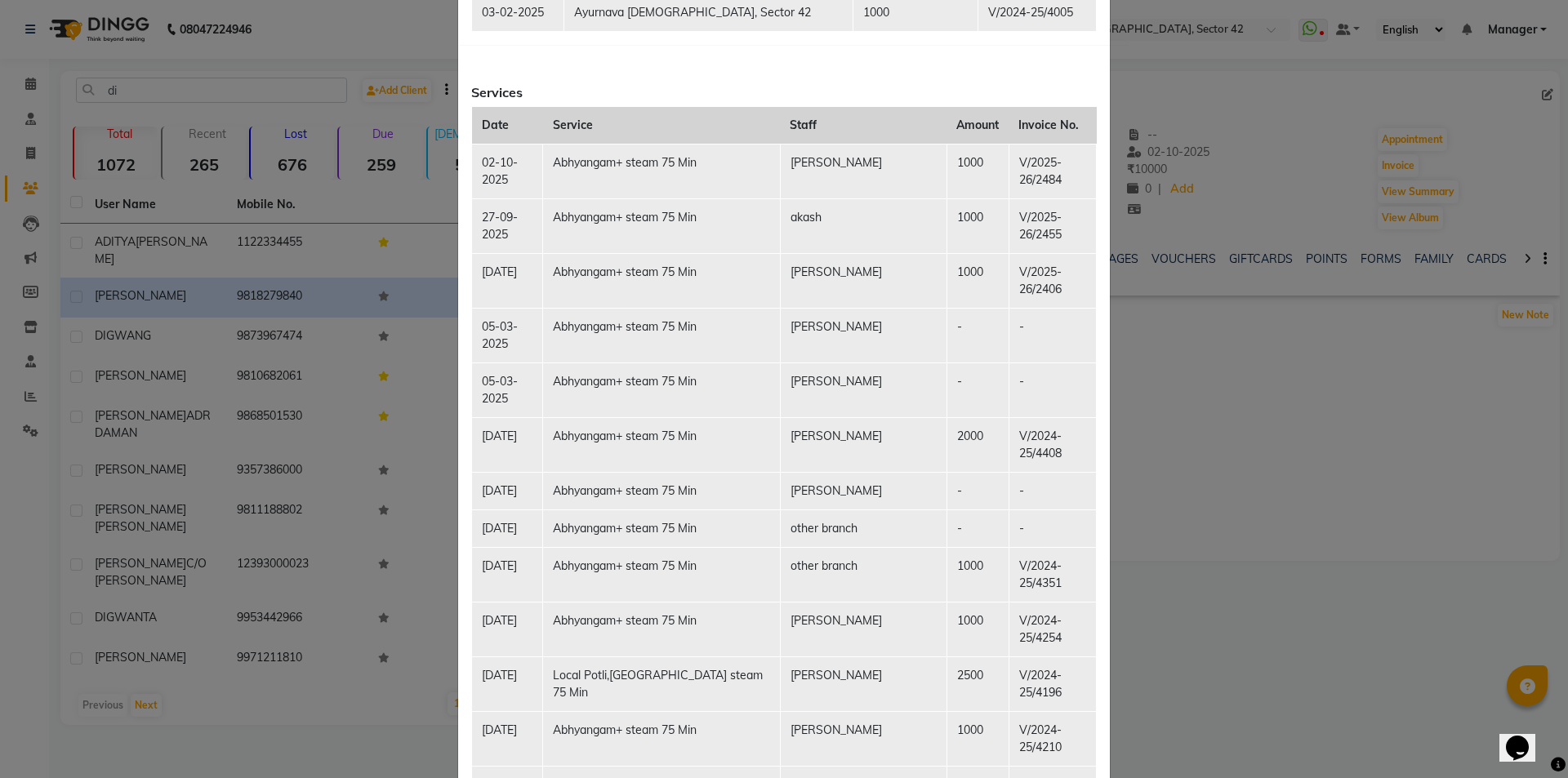
scroll to position [1143, 0]
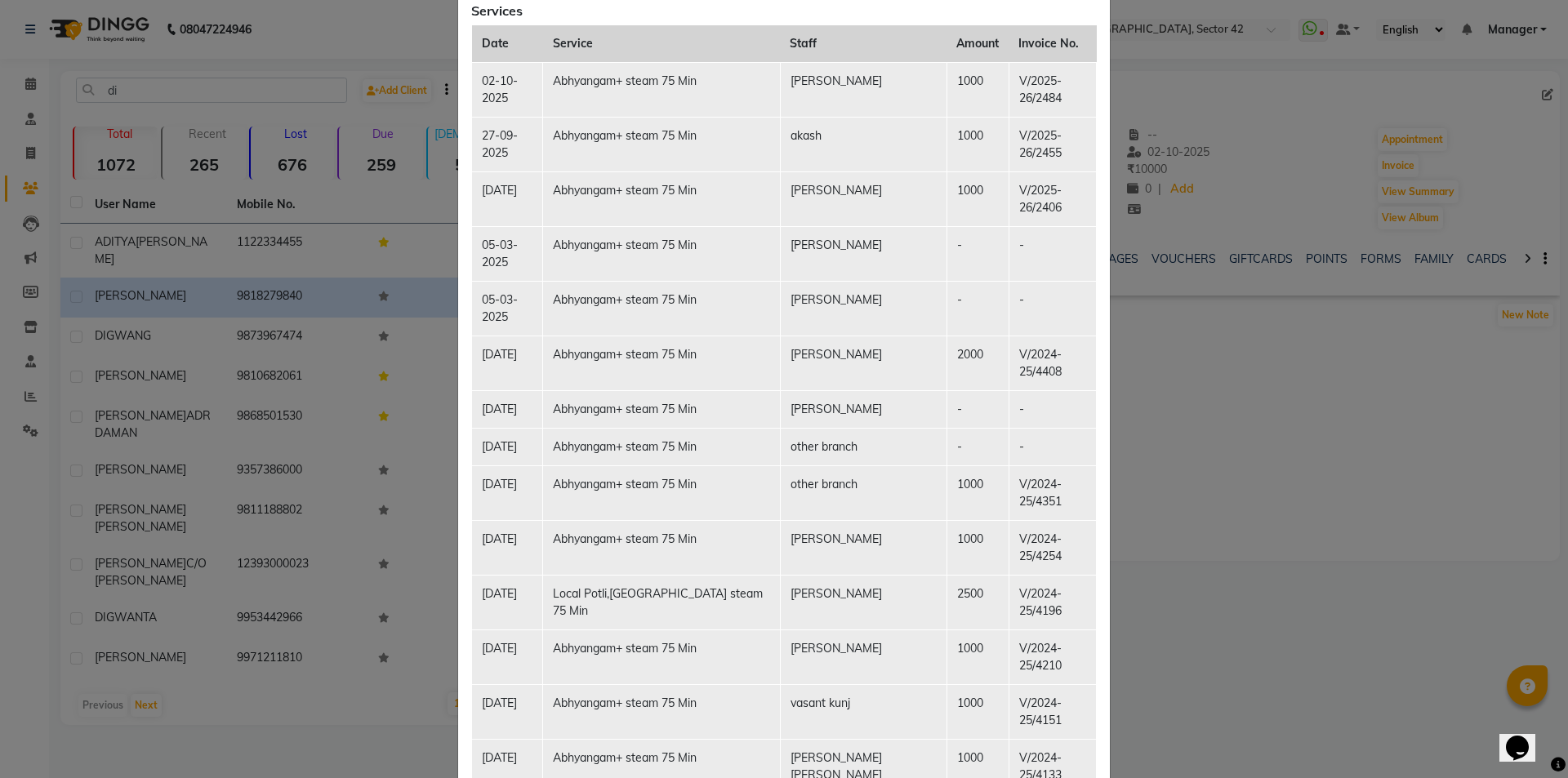
click at [1300, 391] on ngb-modal-window "Client Summary Print [PERSON_NAME] 9818279840 [DATE] Membership Packages Name […" at bounding box center [784, 389] width 1568 height 778
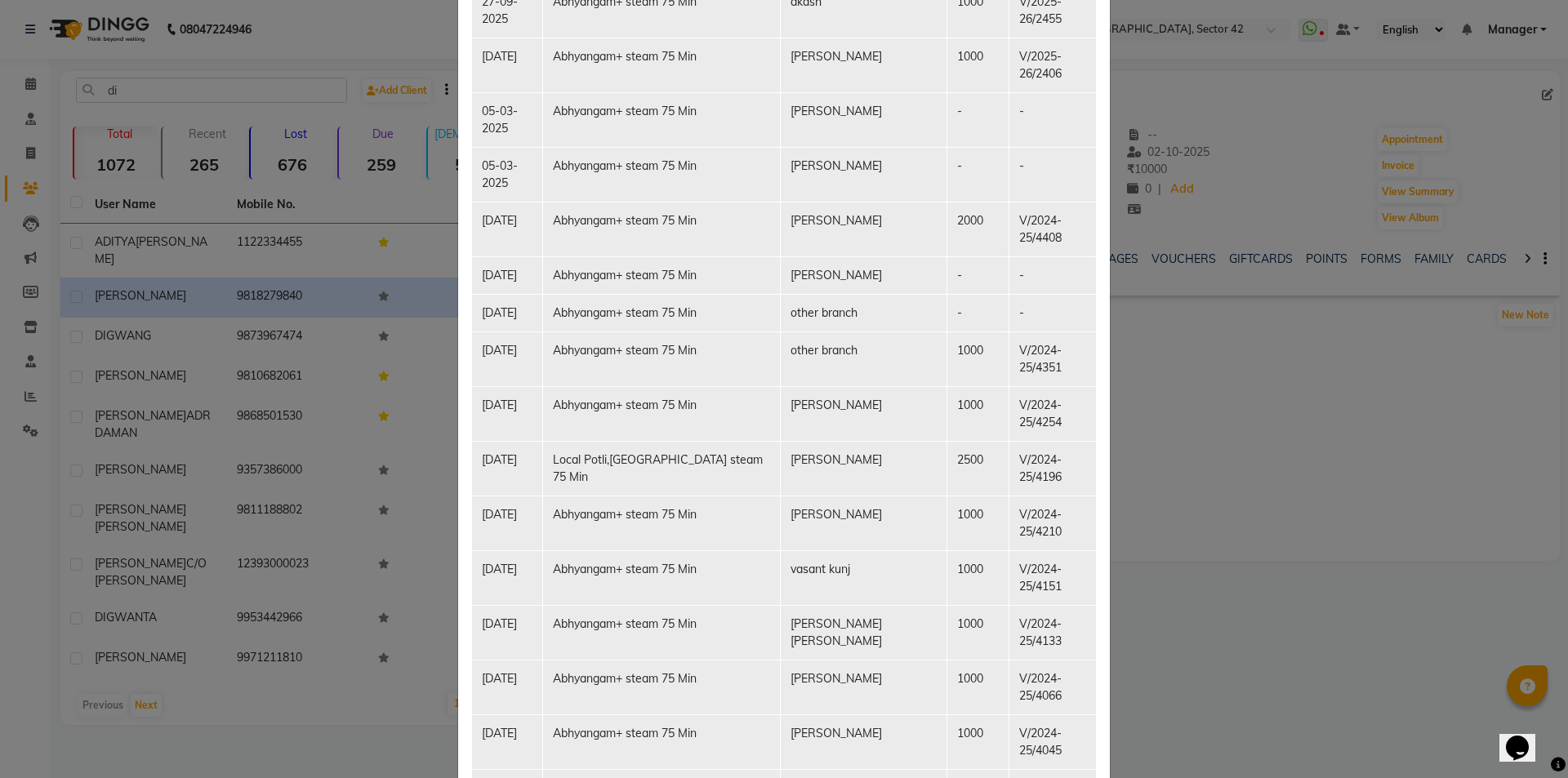
scroll to position [1705, 0]
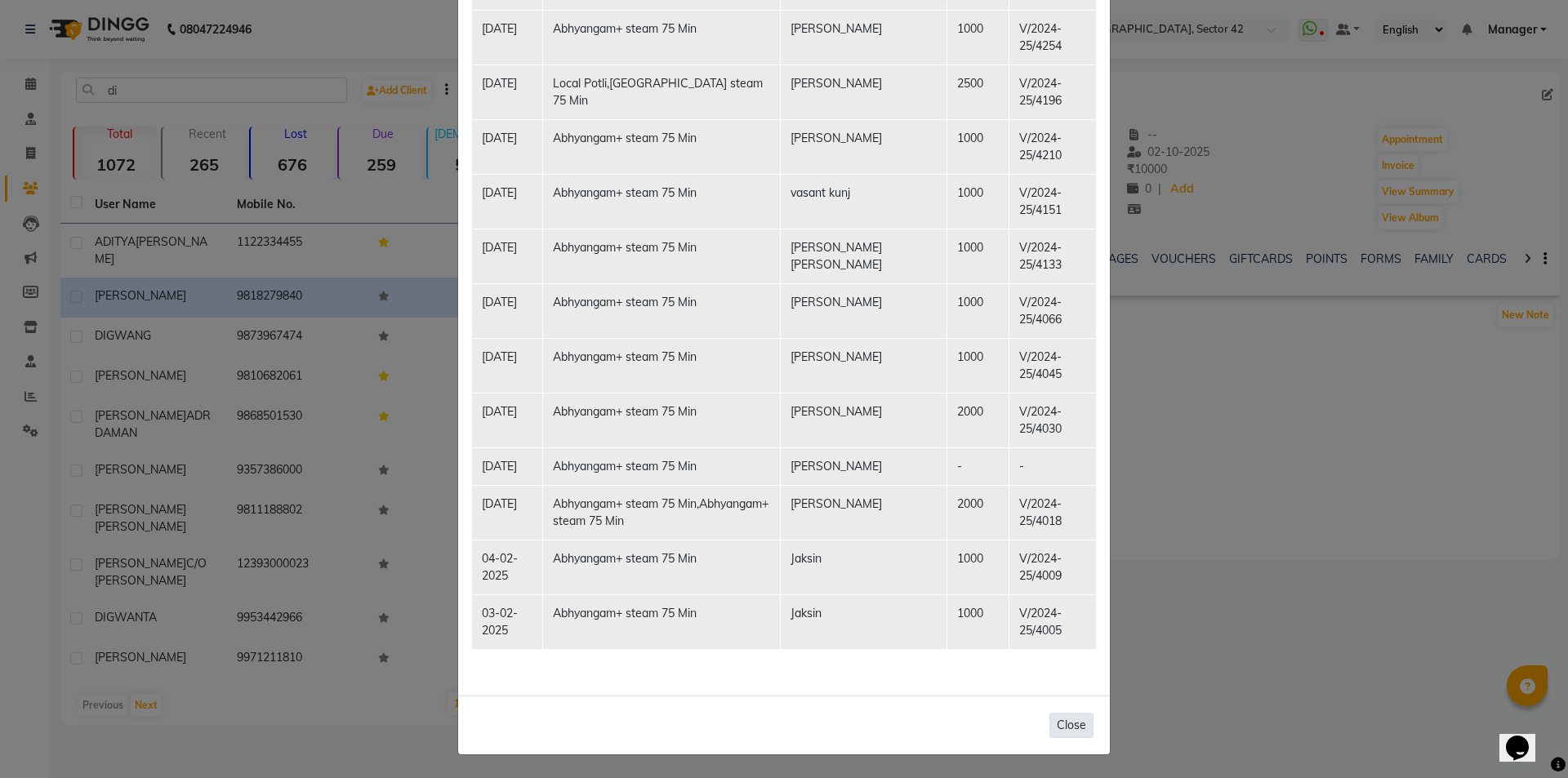
drag, startPoint x: 1077, startPoint y: 733, endPoint x: 1066, endPoint y: 722, distance: 15.6
click at [1077, 731] on button "Close" at bounding box center [1071, 726] width 45 height 25
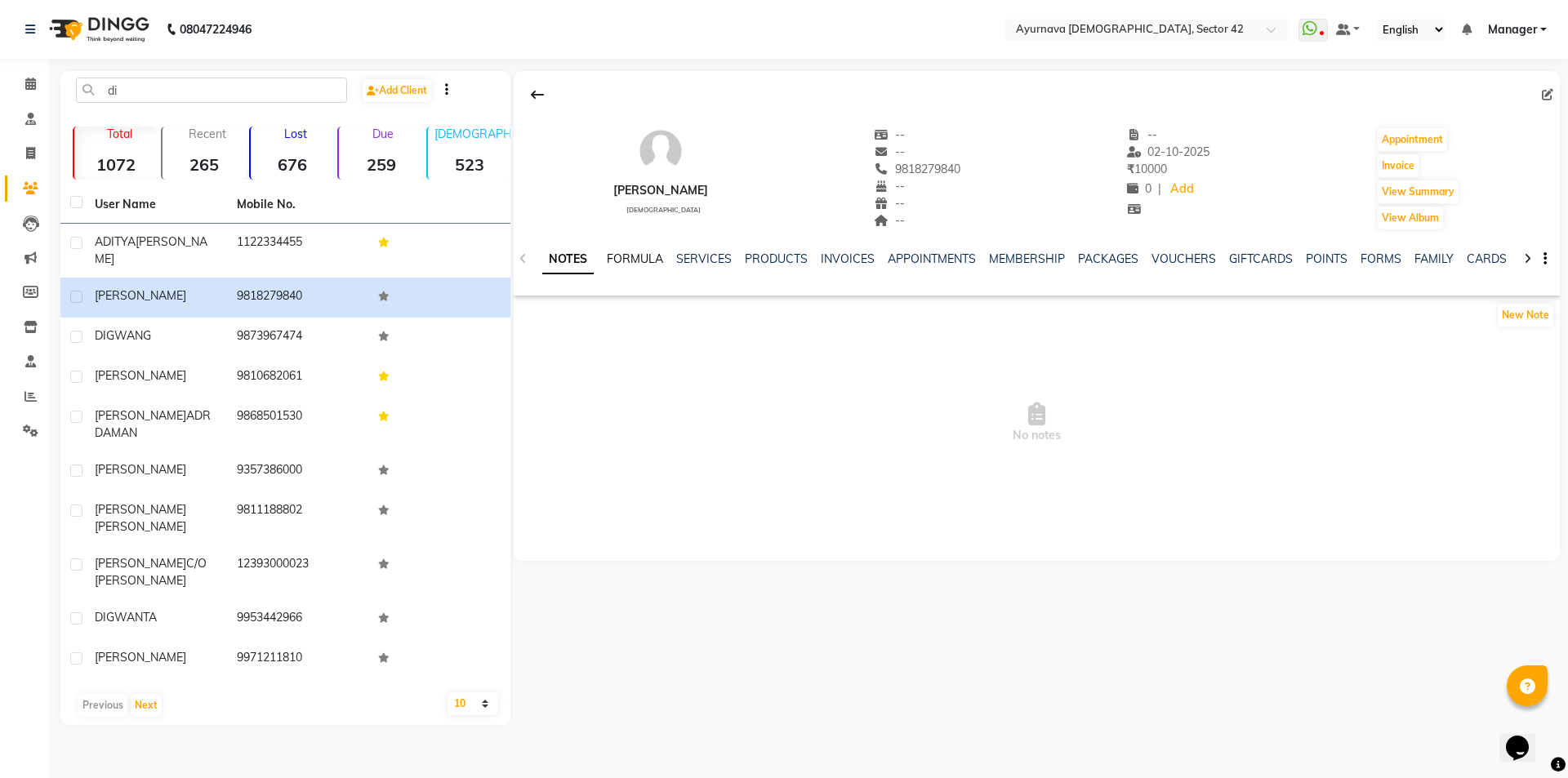
click at [622, 258] on link "FORMULA" at bounding box center [635, 258] width 56 height 15
click at [709, 254] on link "SERVICES" at bounding box center [702, 258] width 55 height 15
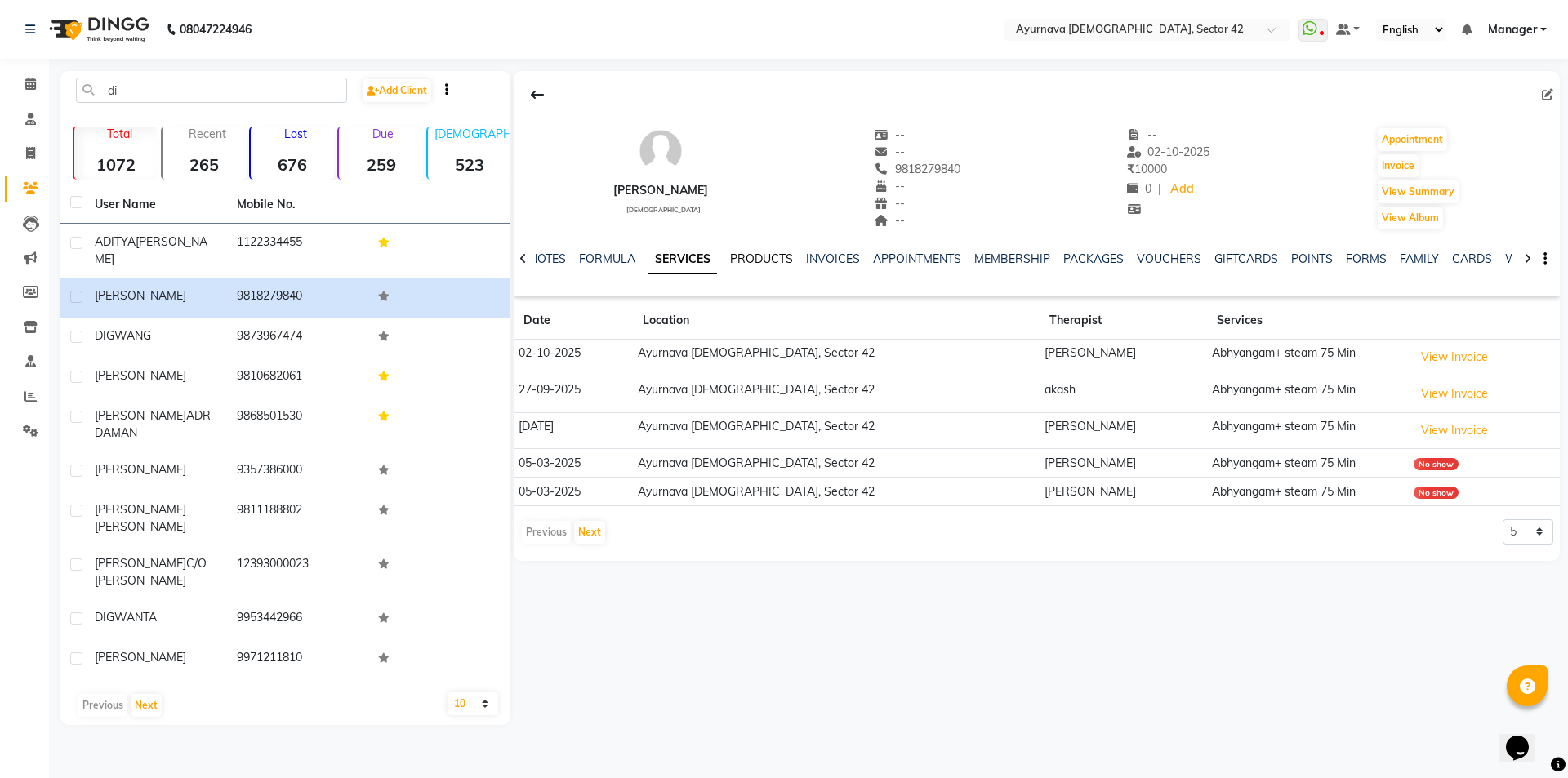
click at [768, 253] on link "PRODUCTS" at bounding box center [761, 258] width 63 height 15
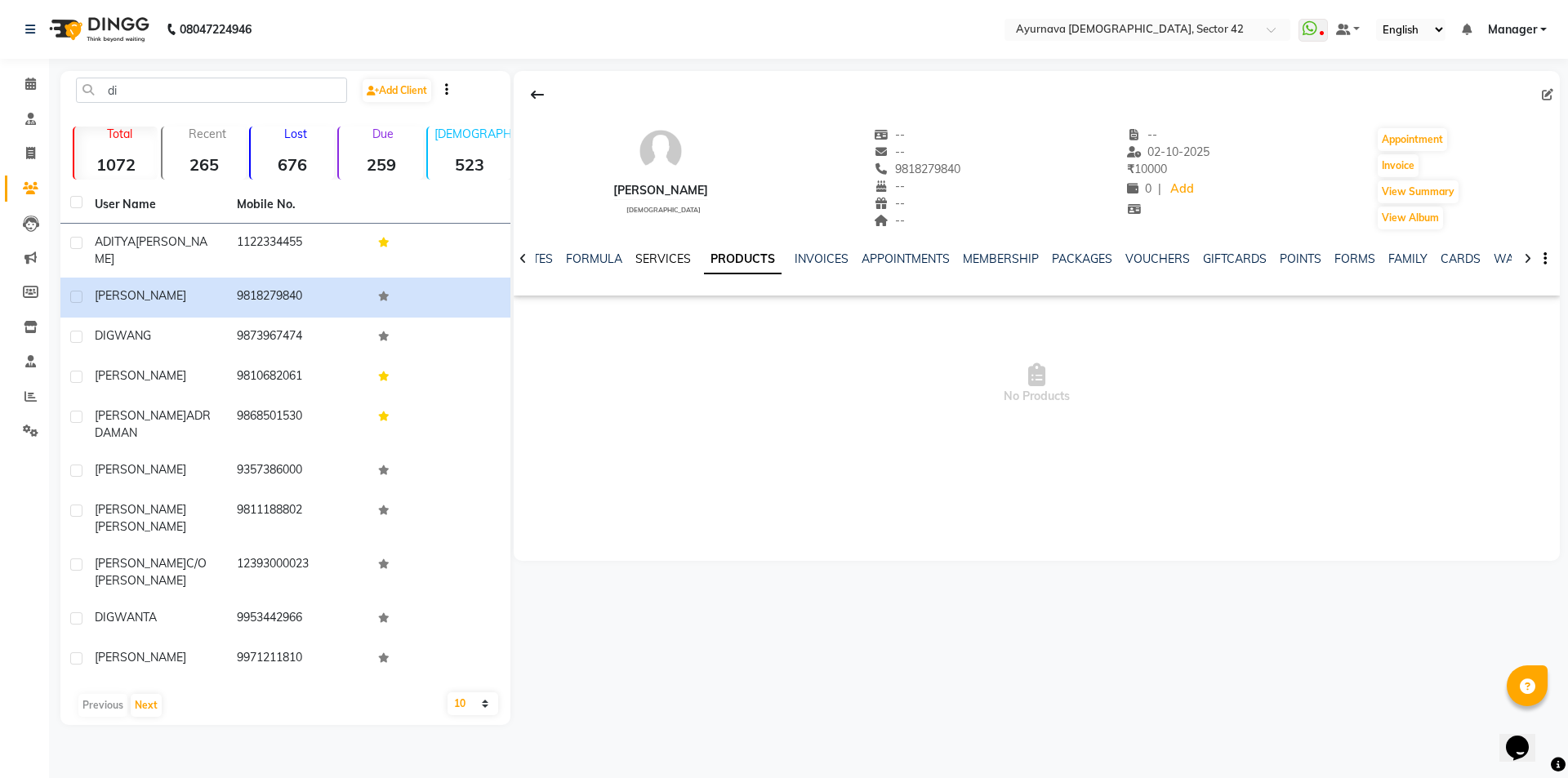
click at [672, 252] on link "SERVICES" at bounding box center [662, 258] width 55 height 15
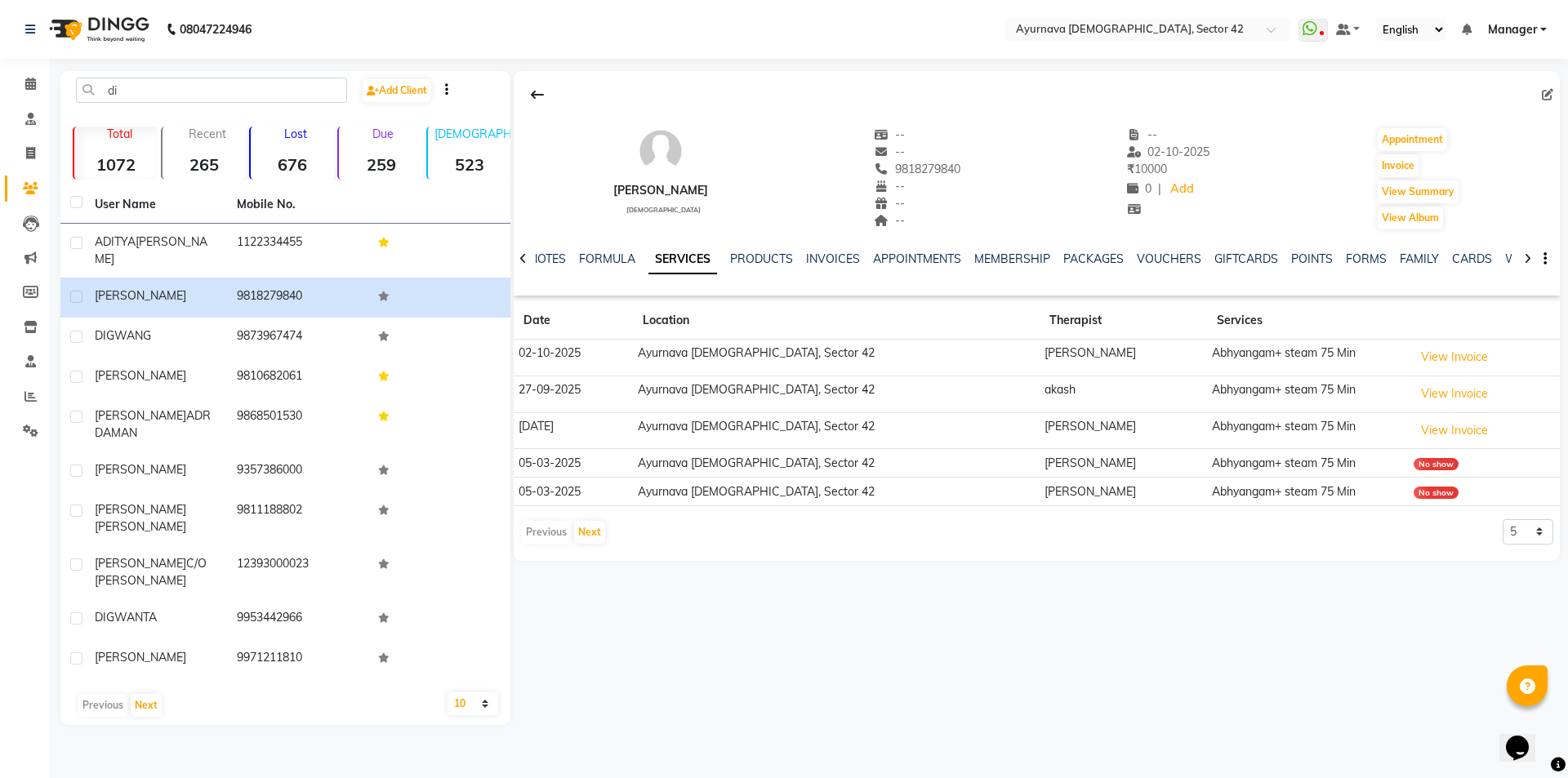
click at [606, 350] on td "02-10-2025" at bounding box center [573, 358] width 119 height 37
click at [1420, 364] on button "View Invoice" at bounding box center [1455, 357] width 81 height 25
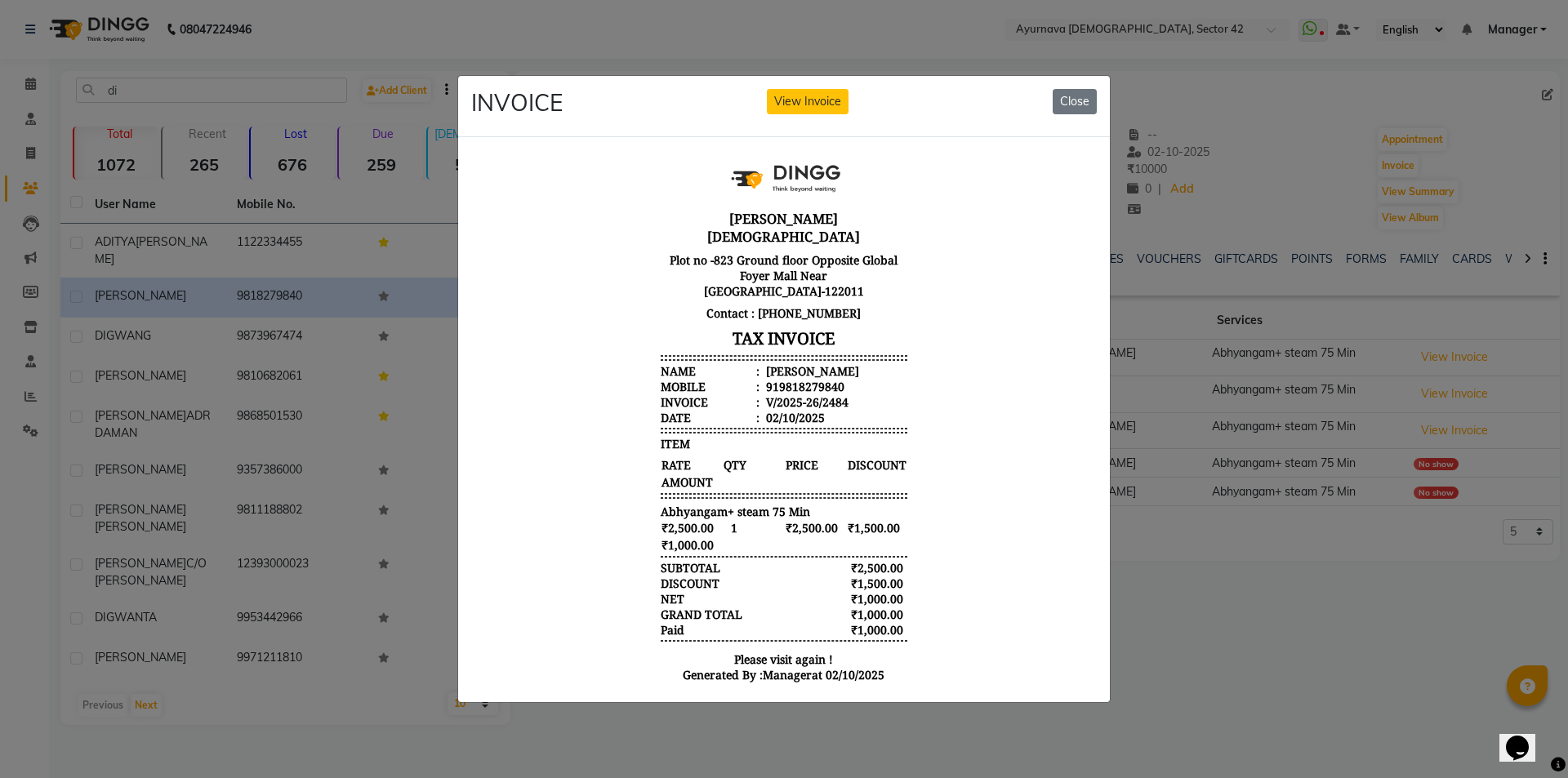
scroll to position [14, 0]
click at [1085, 89] on button "Close" at bounding box center [1075, 102] width 45 height 25
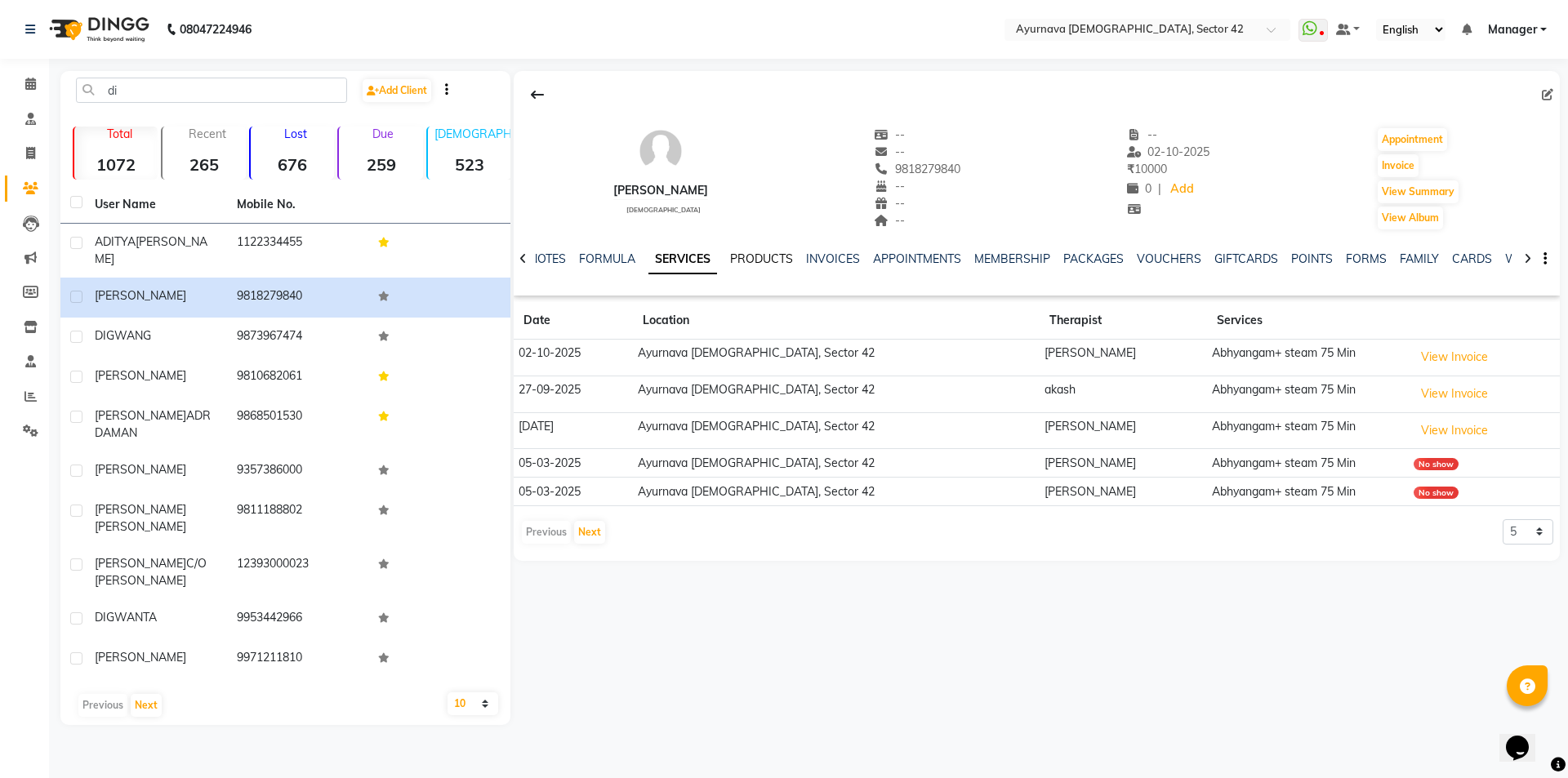
click at [767, 259] on link "PRODUCTS" at bounding box center [761, 258] width 63 height 15
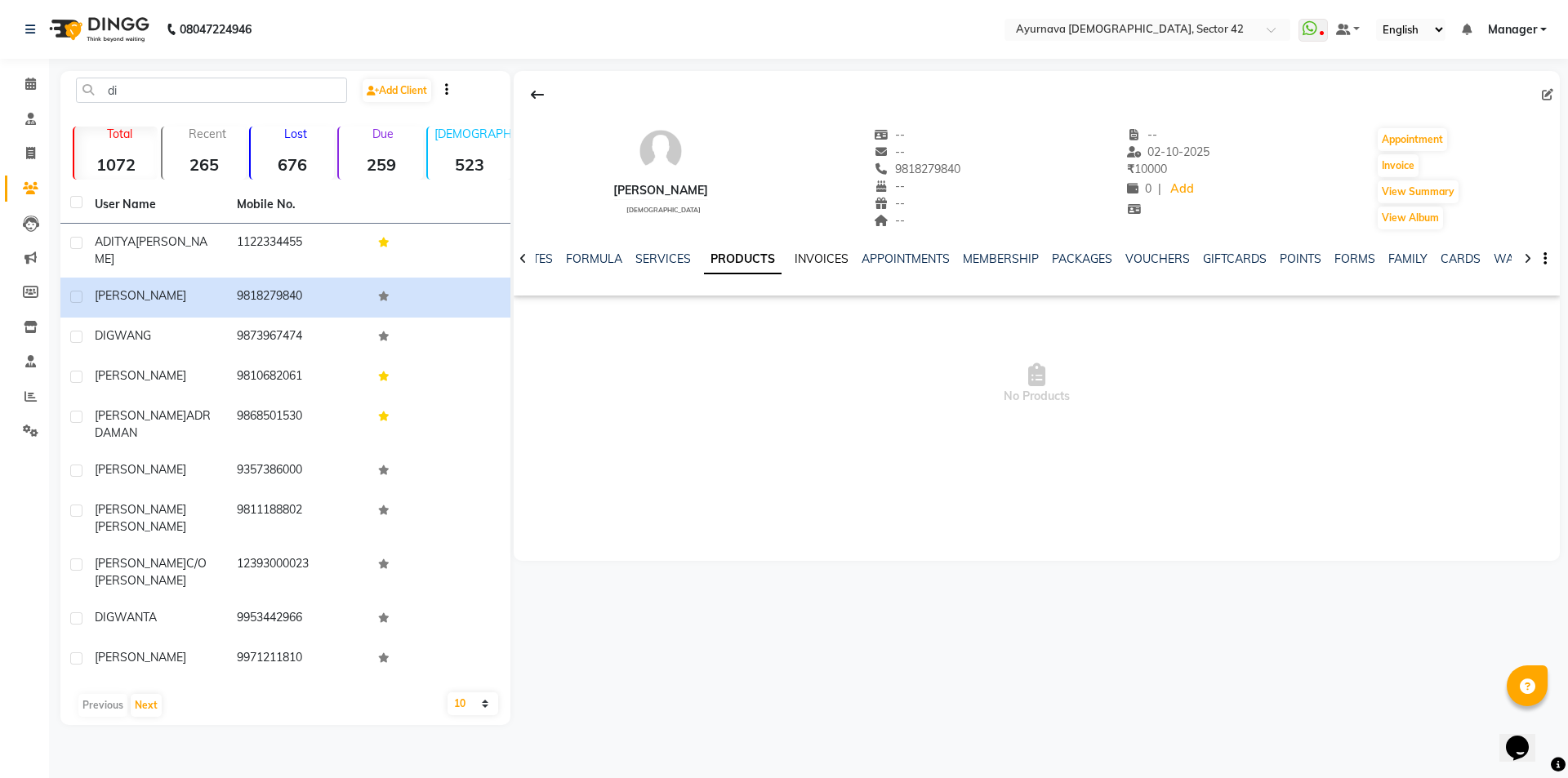
click at [803, 263] on link "INVOICES" at bounding box center [822, 258] width 54 height 15
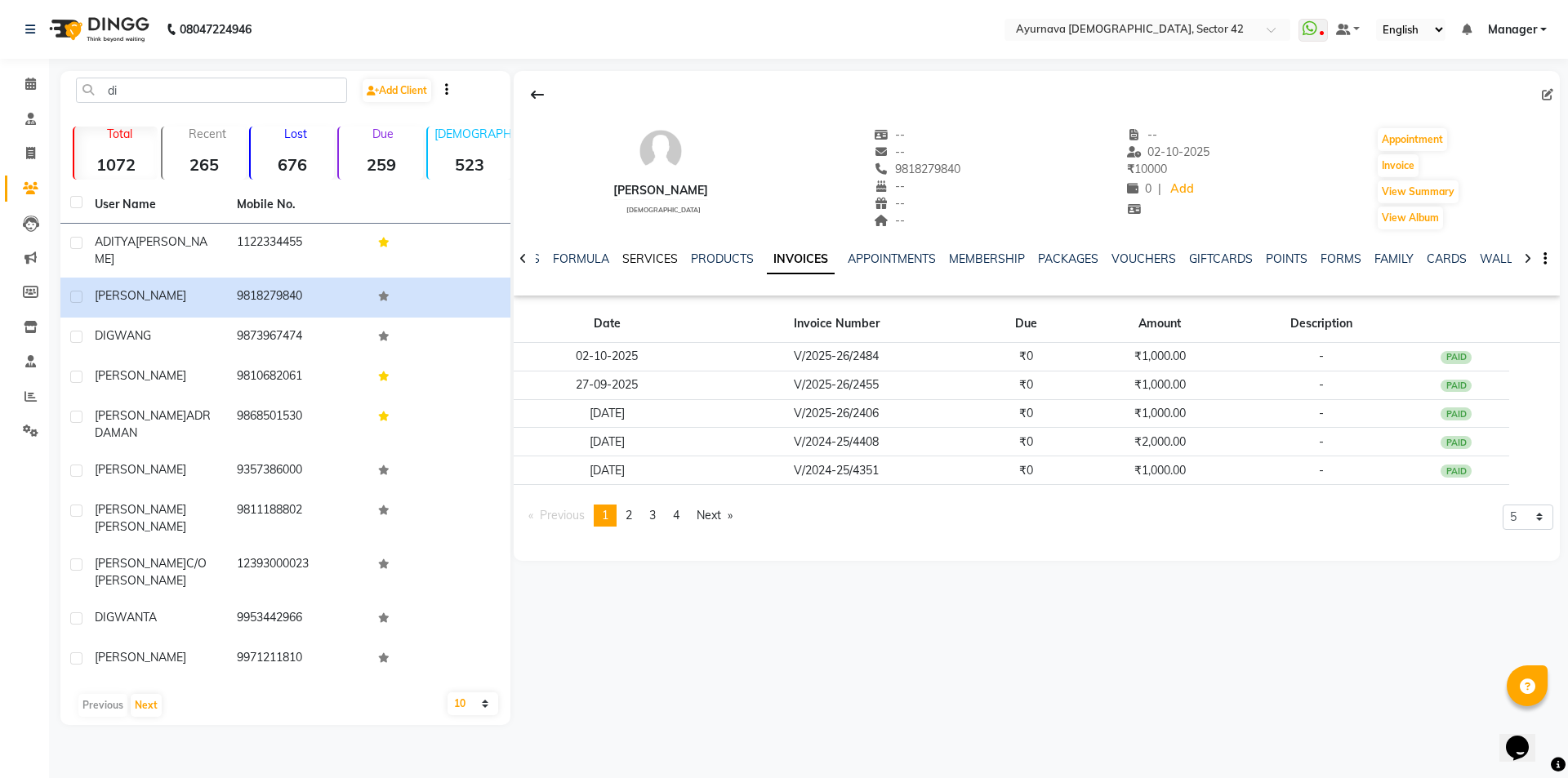
click at [649, 260] on link "SERVICES" at bounding box center [649, 258] width 55 height 15
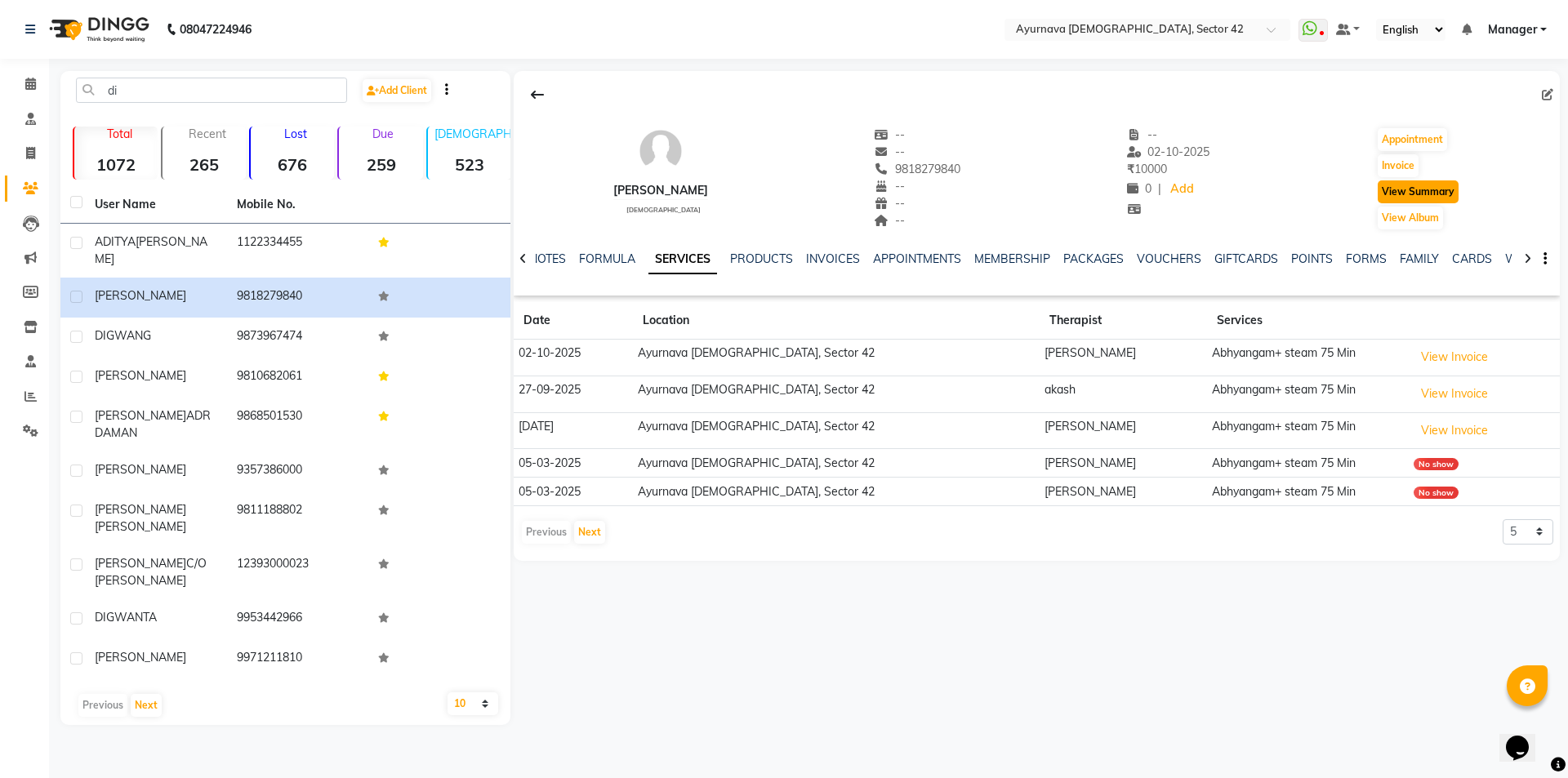
click at [1415, 184] on button "View Summary" at bounding box center [1419, 192] width 81 height 23
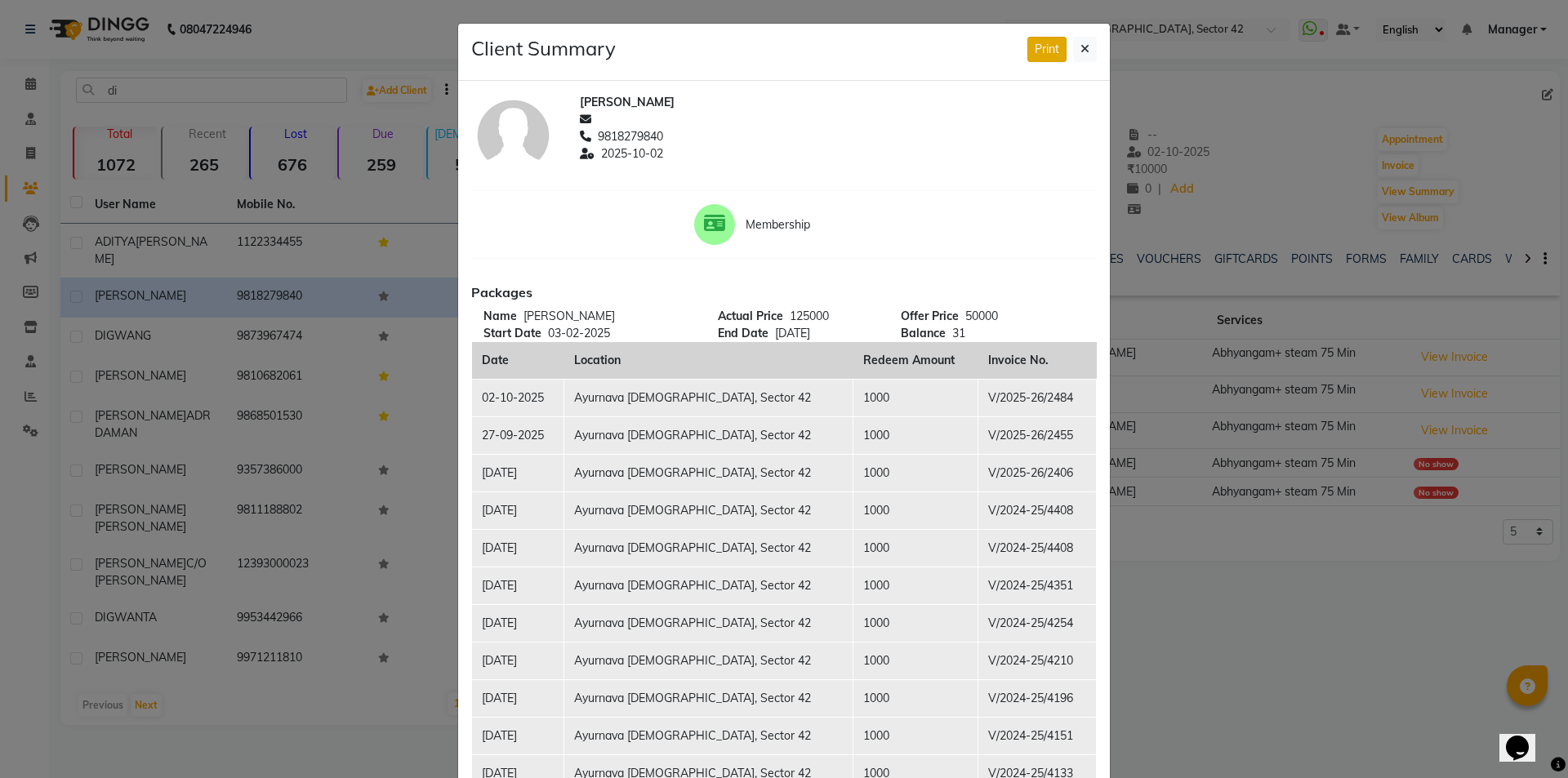
click at [1040, 51] on button "Print" at bounding box center [1047, 49] width 40 height 25
click at [1040, 45] on button "Print" at bounding box center [1047, 49] width 40 height 25
click at [1054, 49] on button "Print" at bounding box center [1047, 49] width 40 height 25
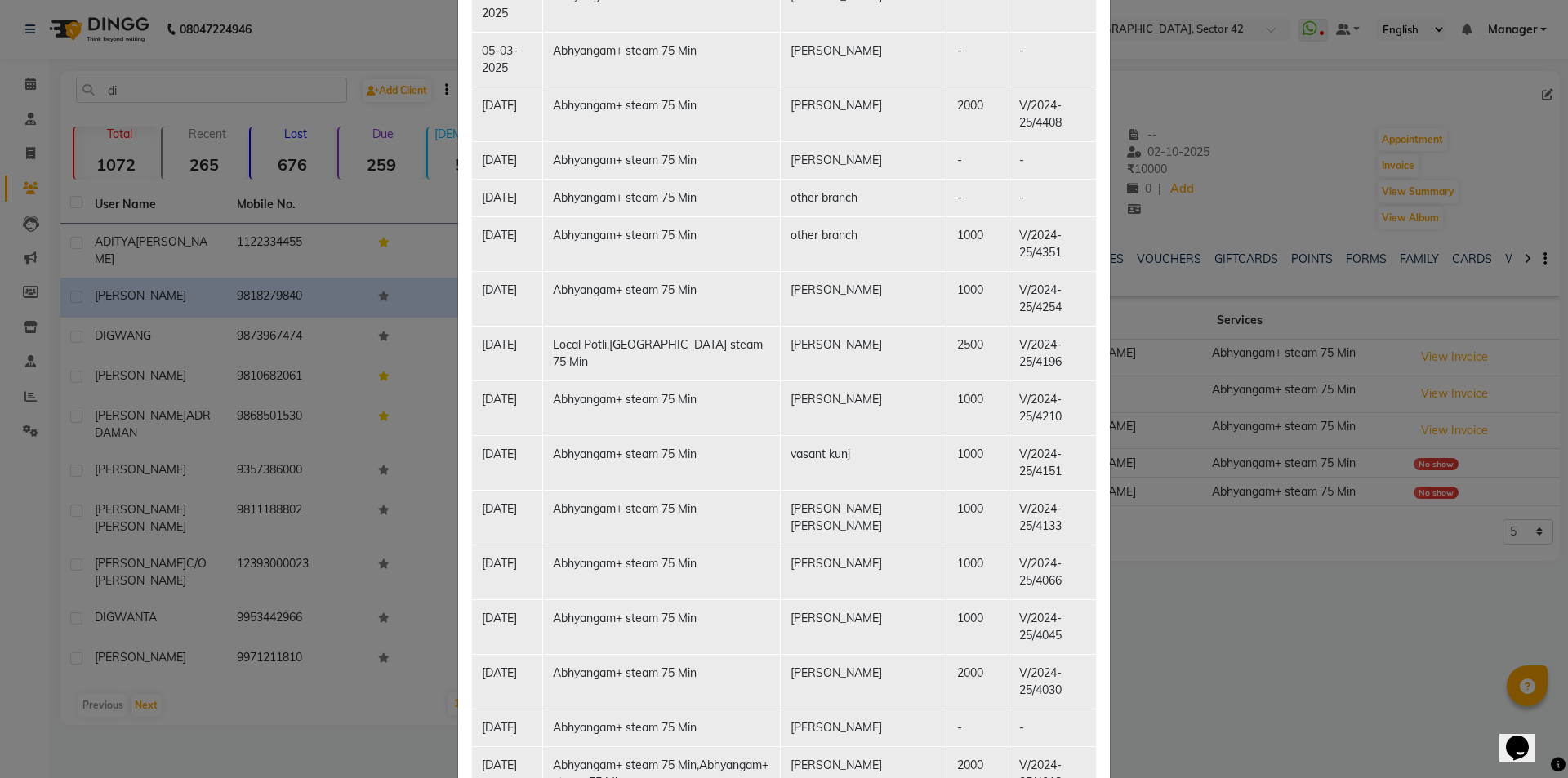
scroll to position [1378, 0]
